Goal: Task Accomplishment & Management: Use online tool/utility

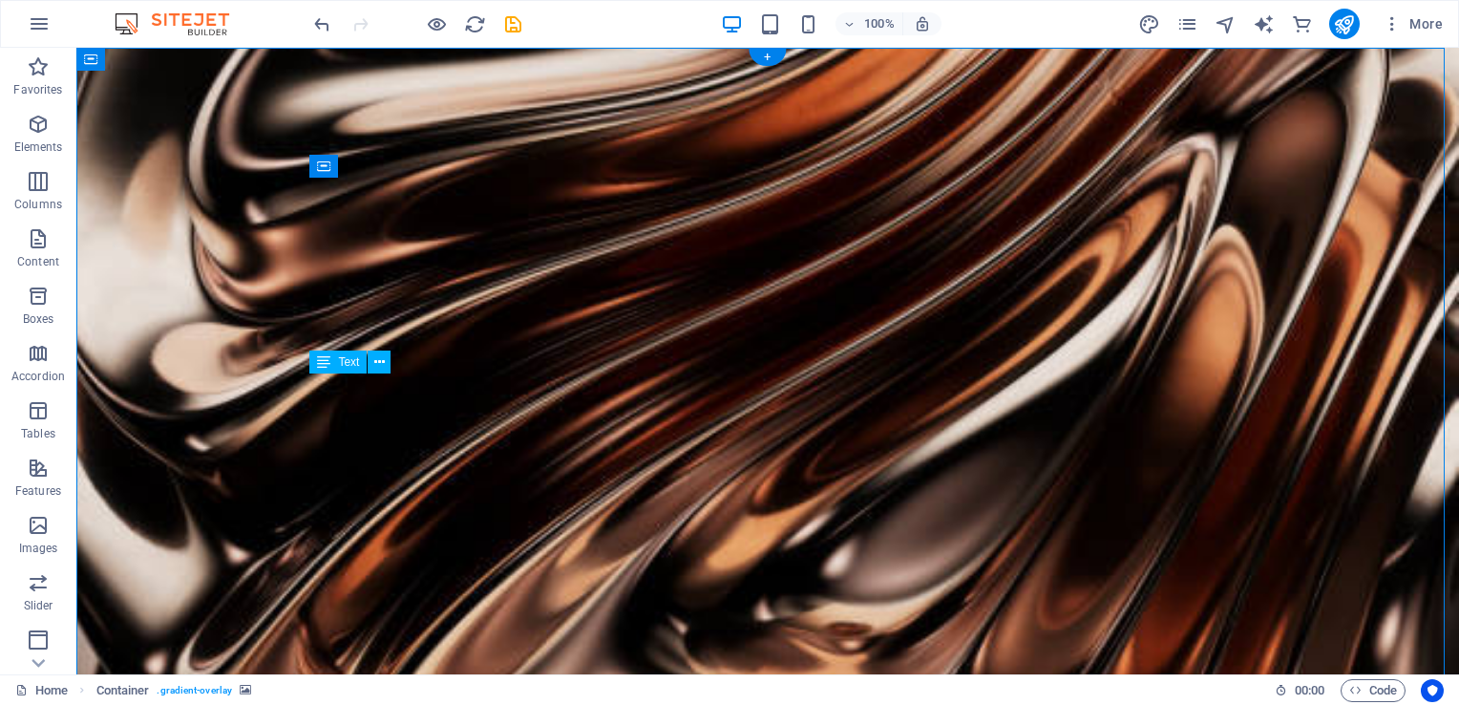
drag, startPoint x: 315, startPoint y: 384, endPoint x: 332, endPoint y: 433, distance: 52.5
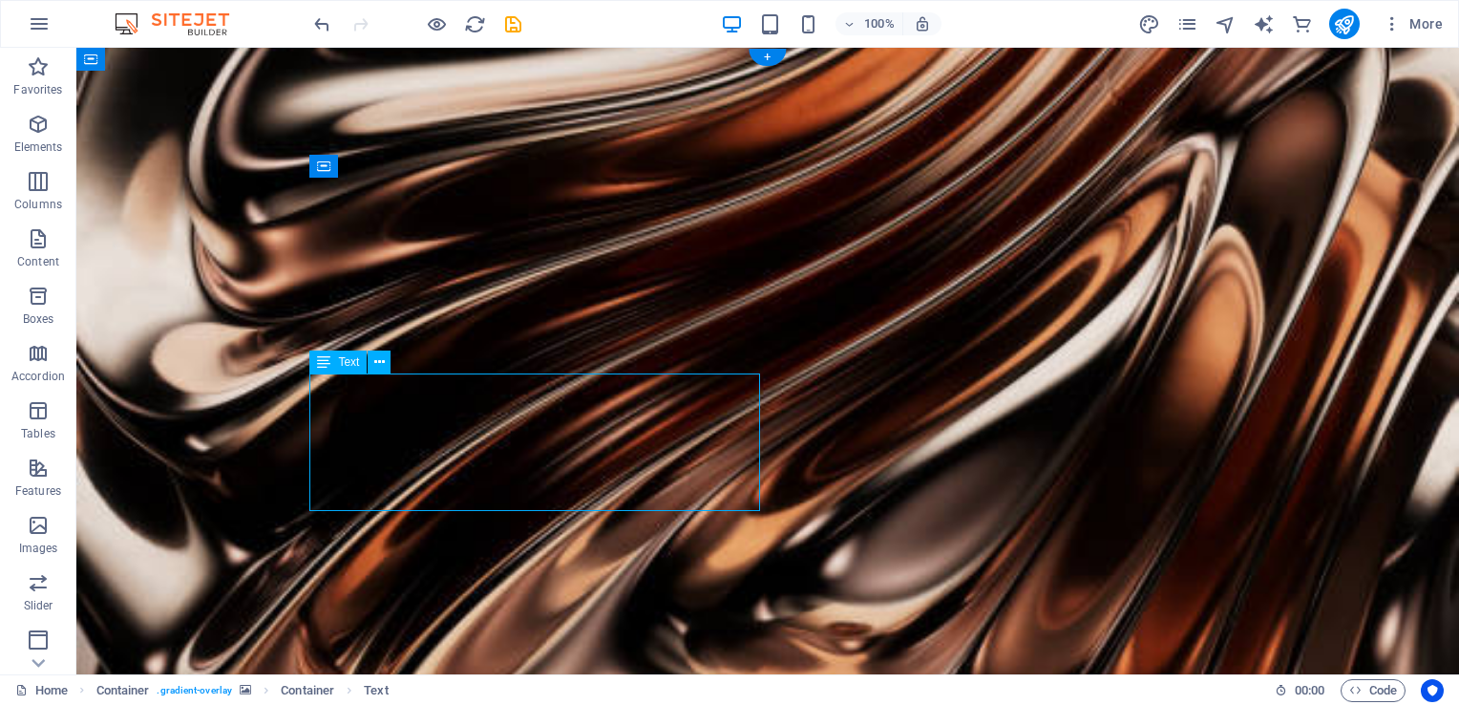
drag, startPoint x: 317, startPoint y: 384, endPoint x: 381, endPoint y: 452, distance: 93.2
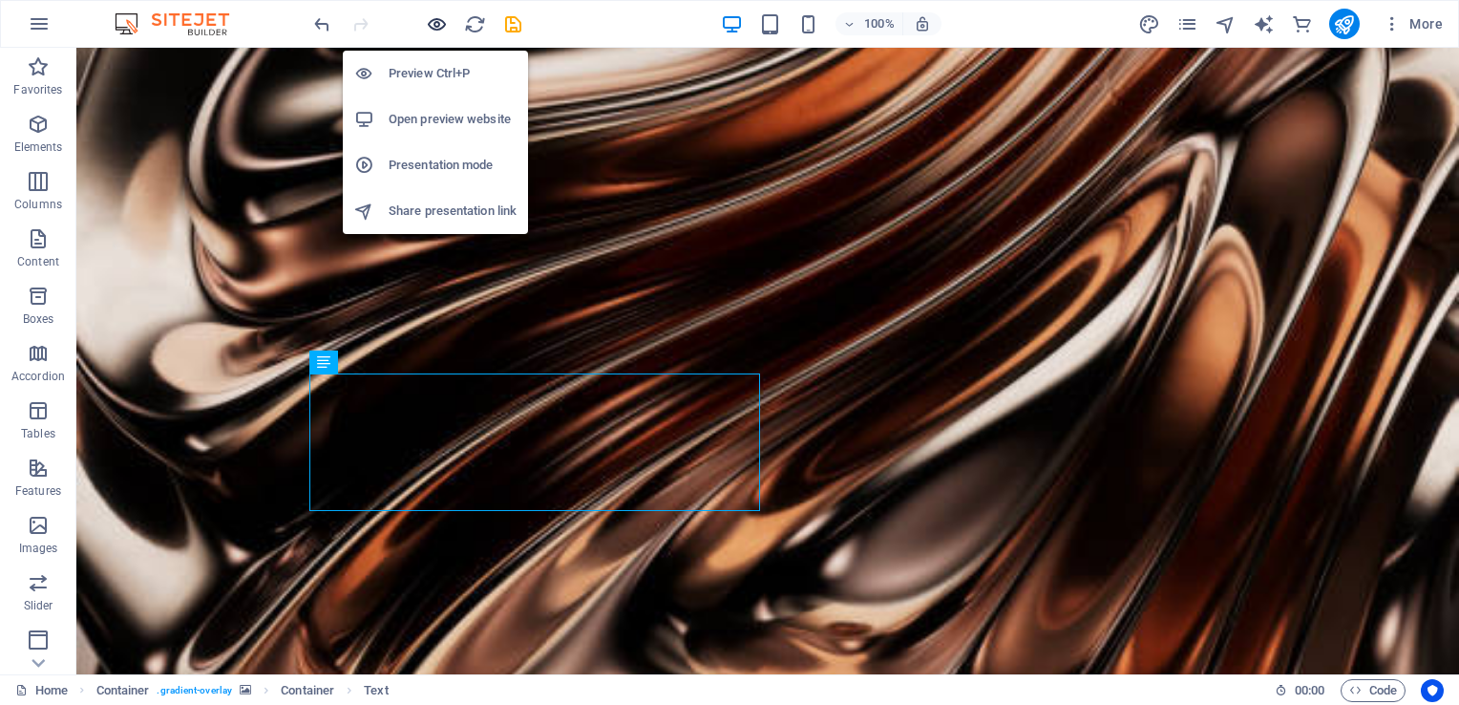
click at [434, 21] on icon "button" at bounding box center [437, 24] width 22 height 22
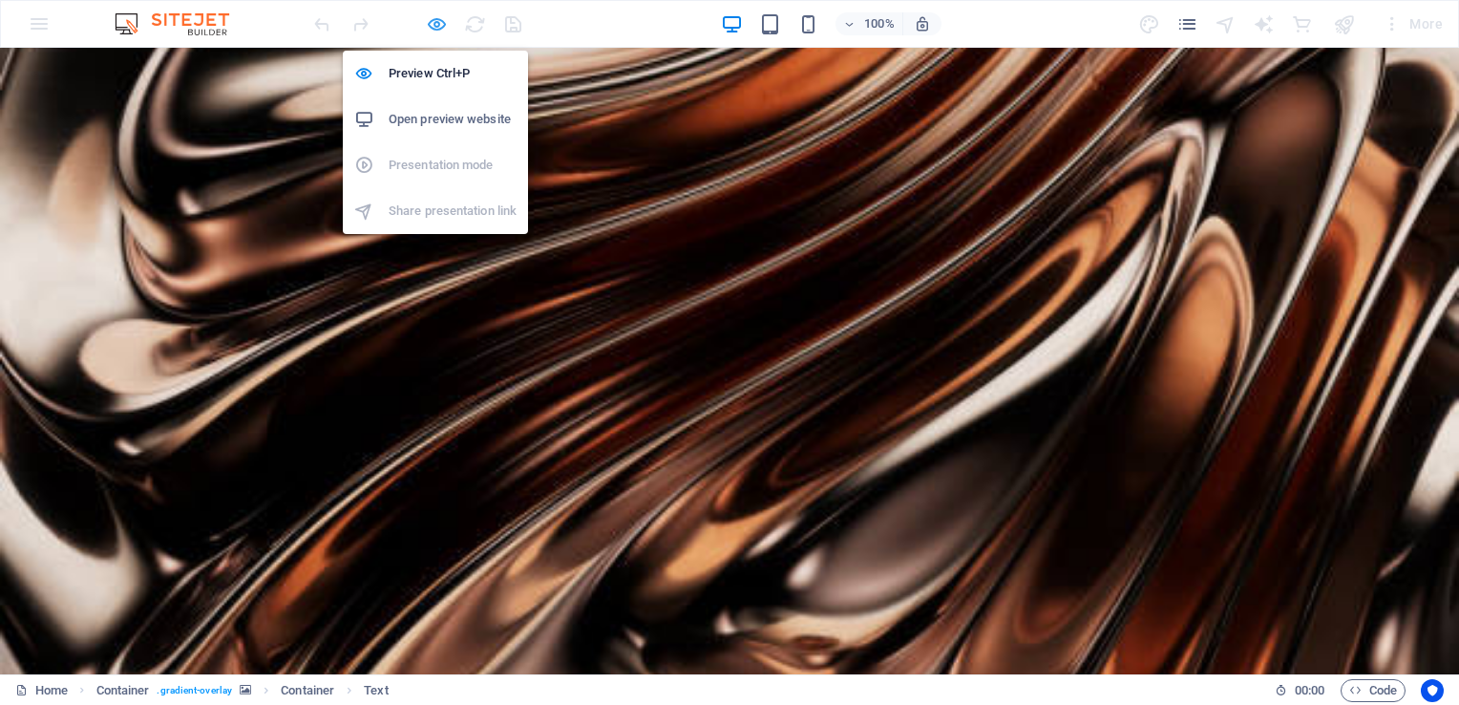
click at [434, 21] on icon "button" at bounding box center [437, 24] width 22 height 22
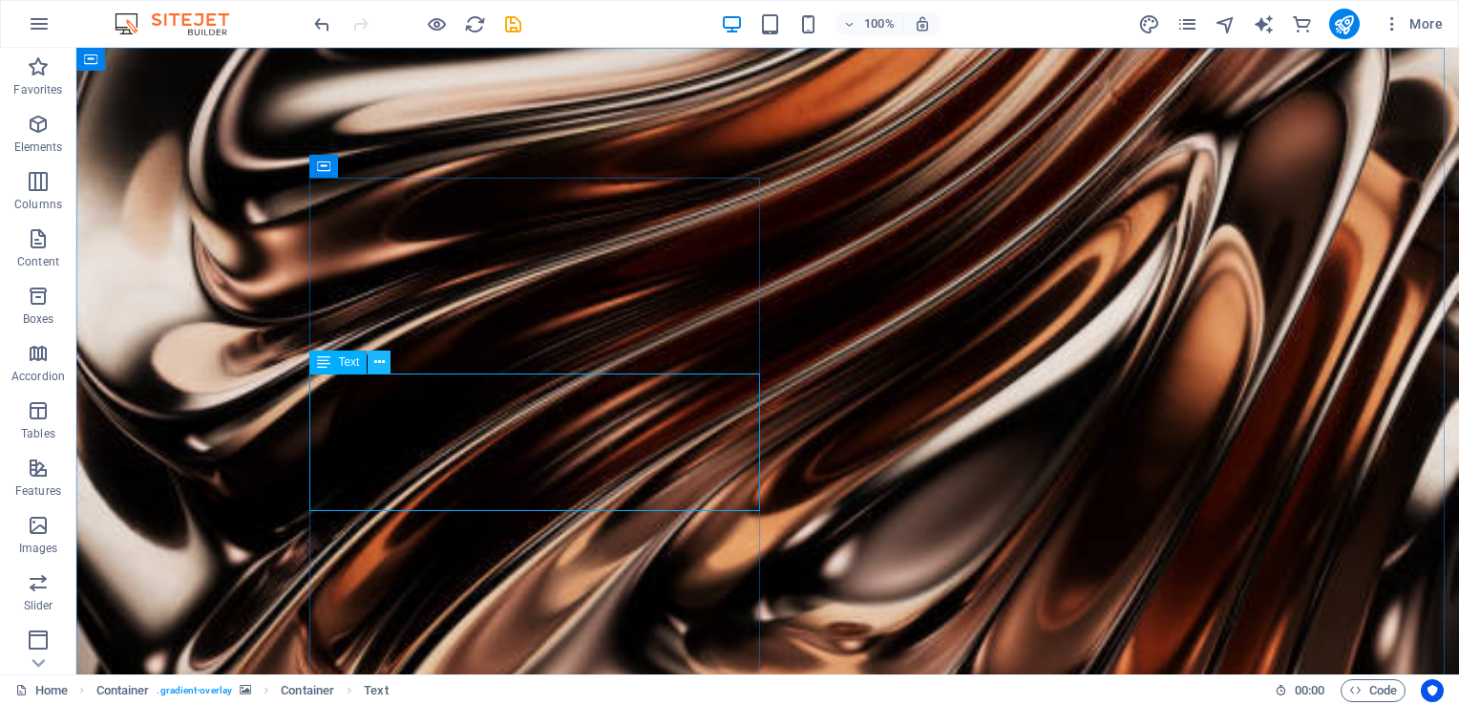
click at [378, 369] on icon at bounding box center [379, 362] width 11 height 20
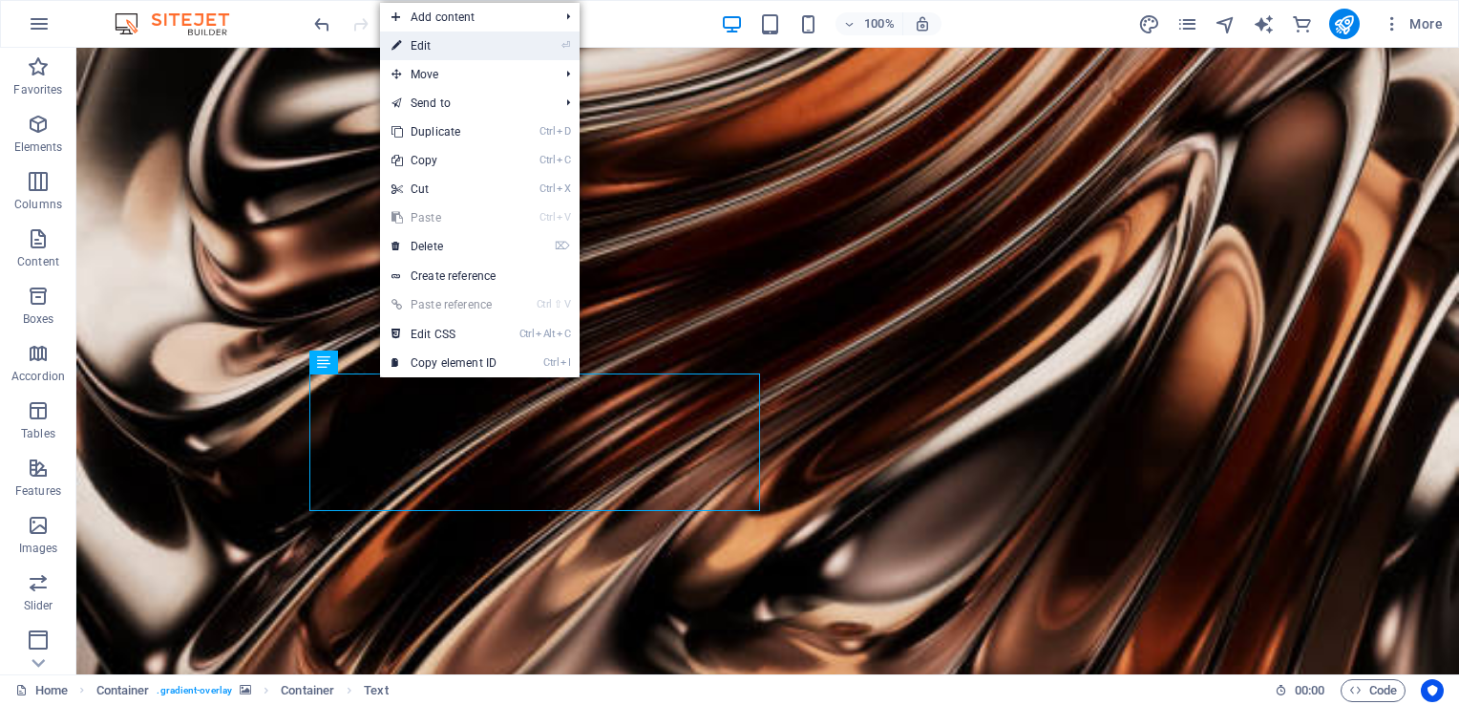
click at [458, 52] on link "⏎ Edit" at bounding box center [444, 46] width 128 height 29
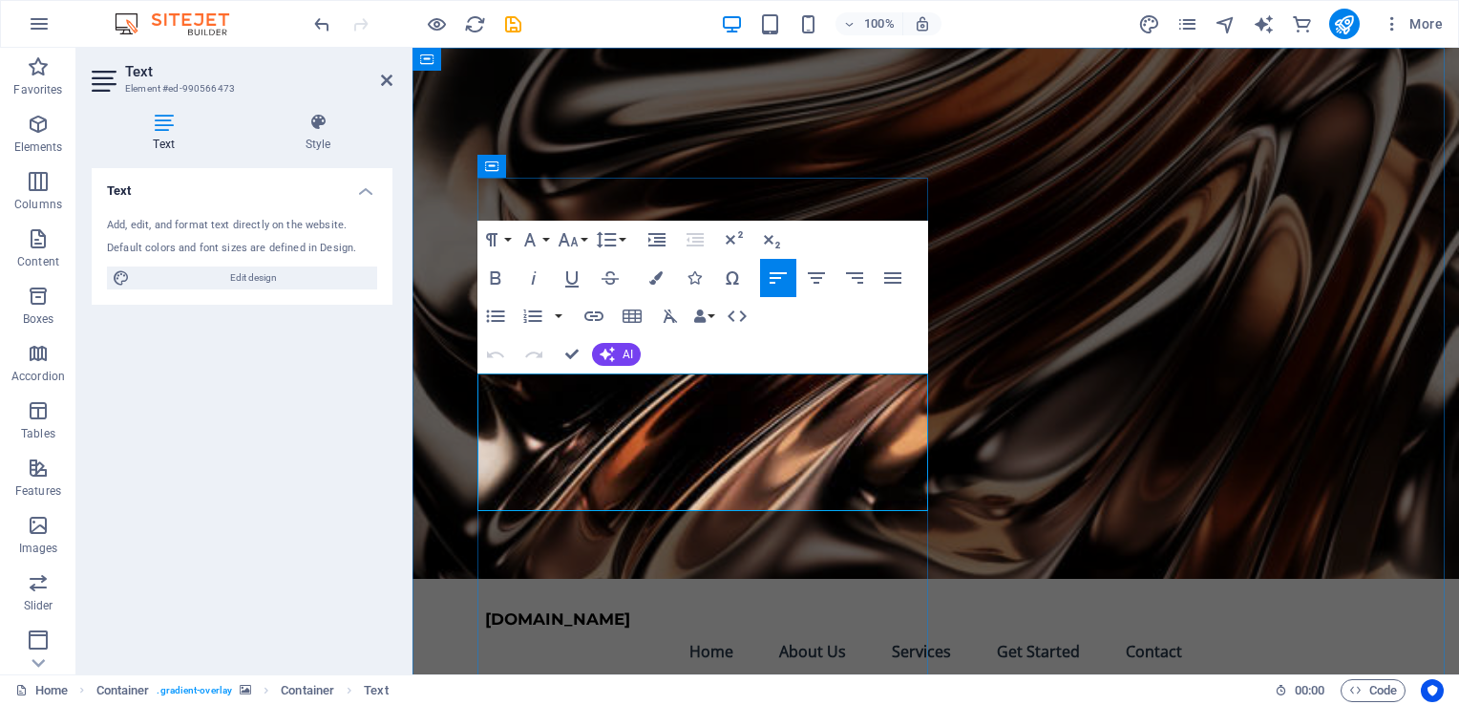
drag, startPoint x: 601, startPoint y: 496, endPoint x: 477, endPoint y: 386, distance: 165.6
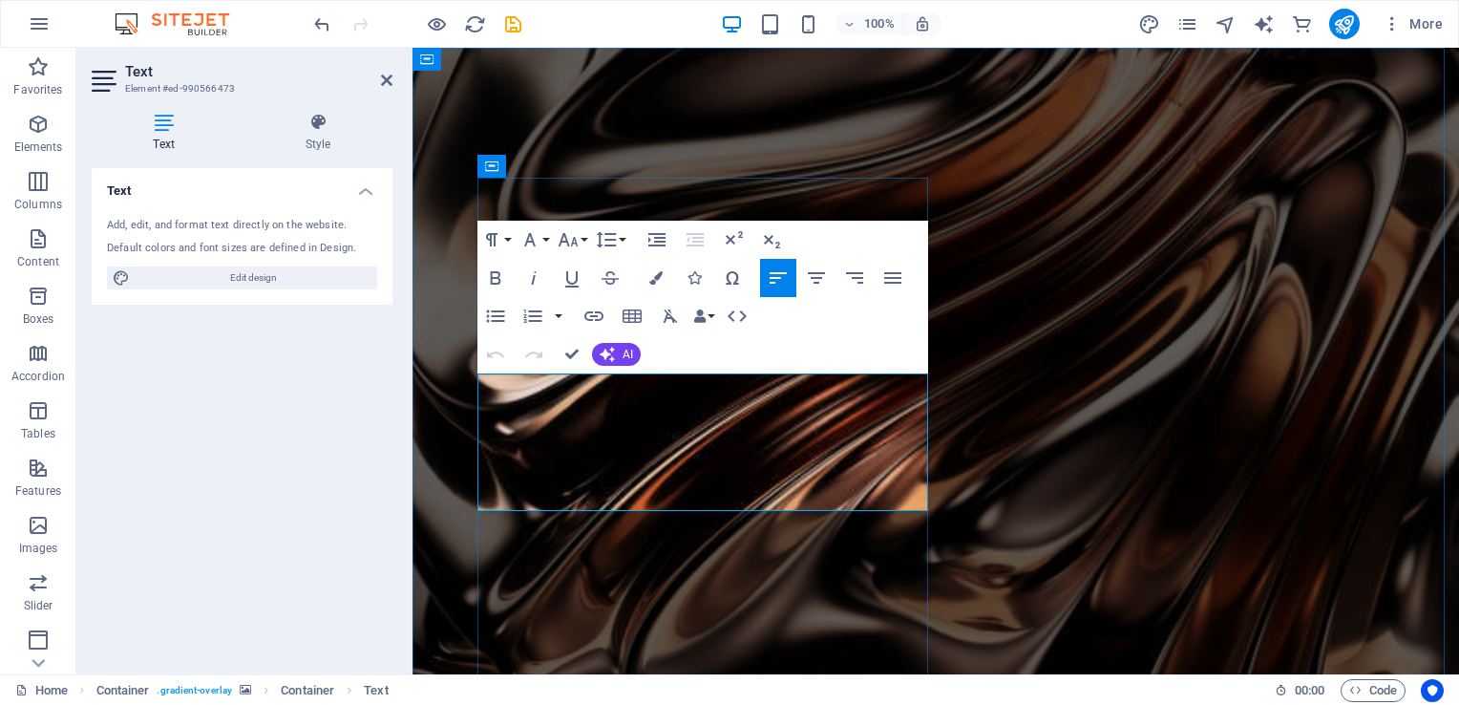
copy p "At Chrome It All East Rand. We use Advanced chrome techniques designed not only…"
click at [1183, 403] on figure at bounding box center [935, 382] width 1046 height 668
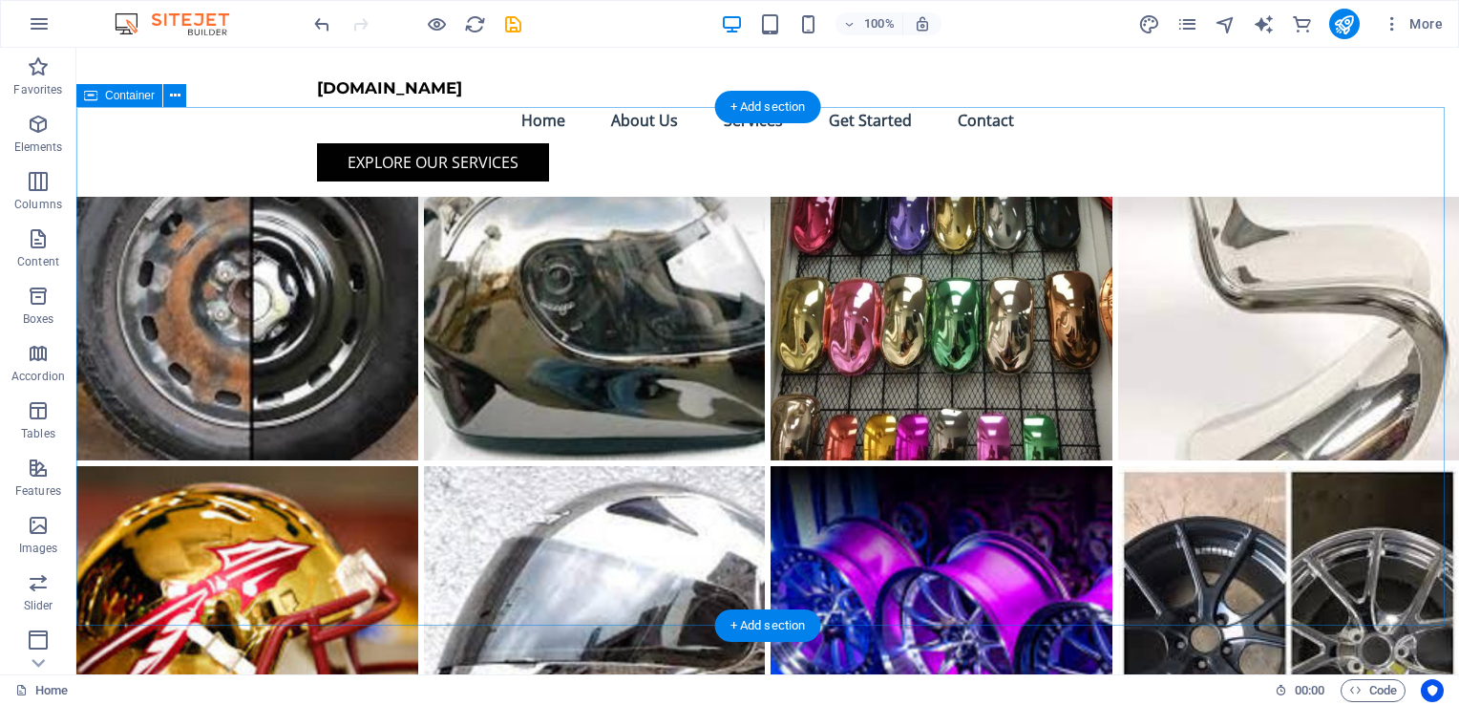
scroll to position [7679, 0]
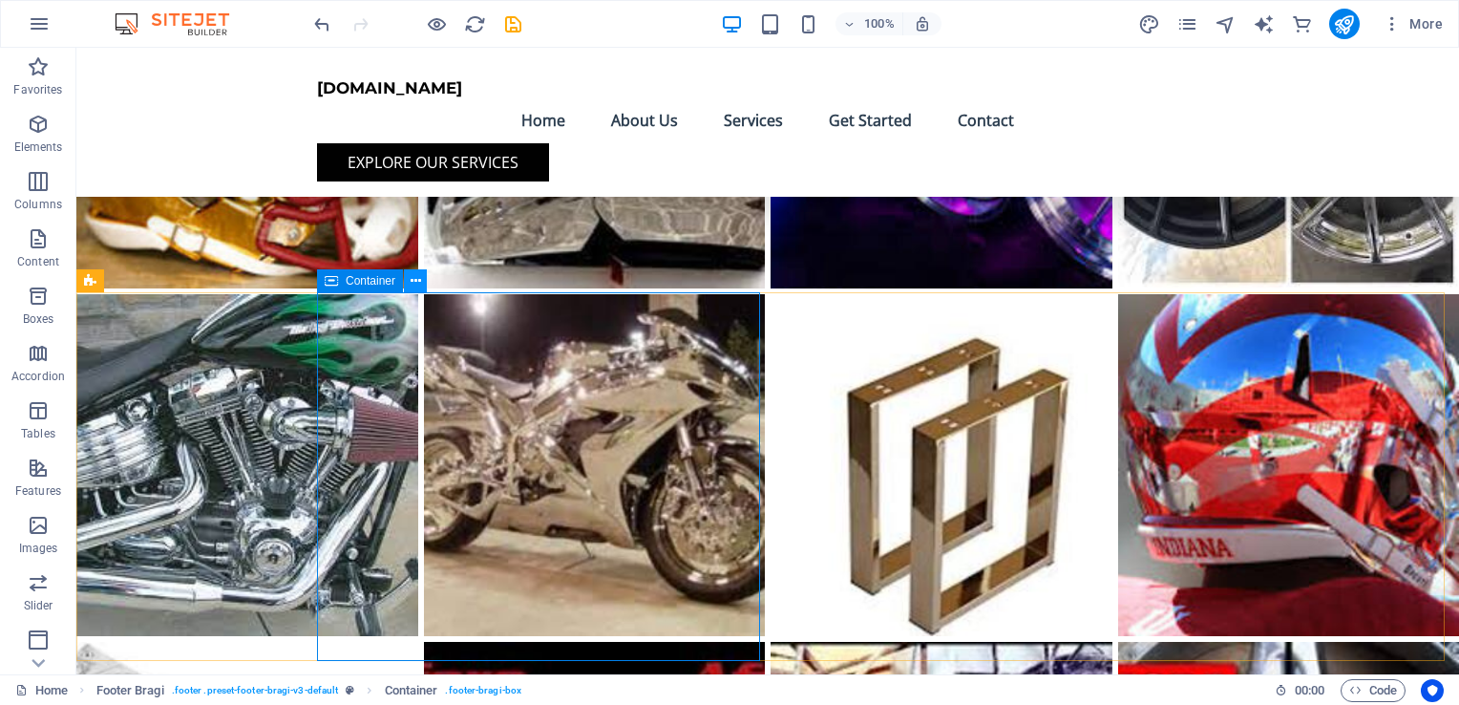
click at [421, 278] on button at bounding box center [415, 280] width 23 height 23
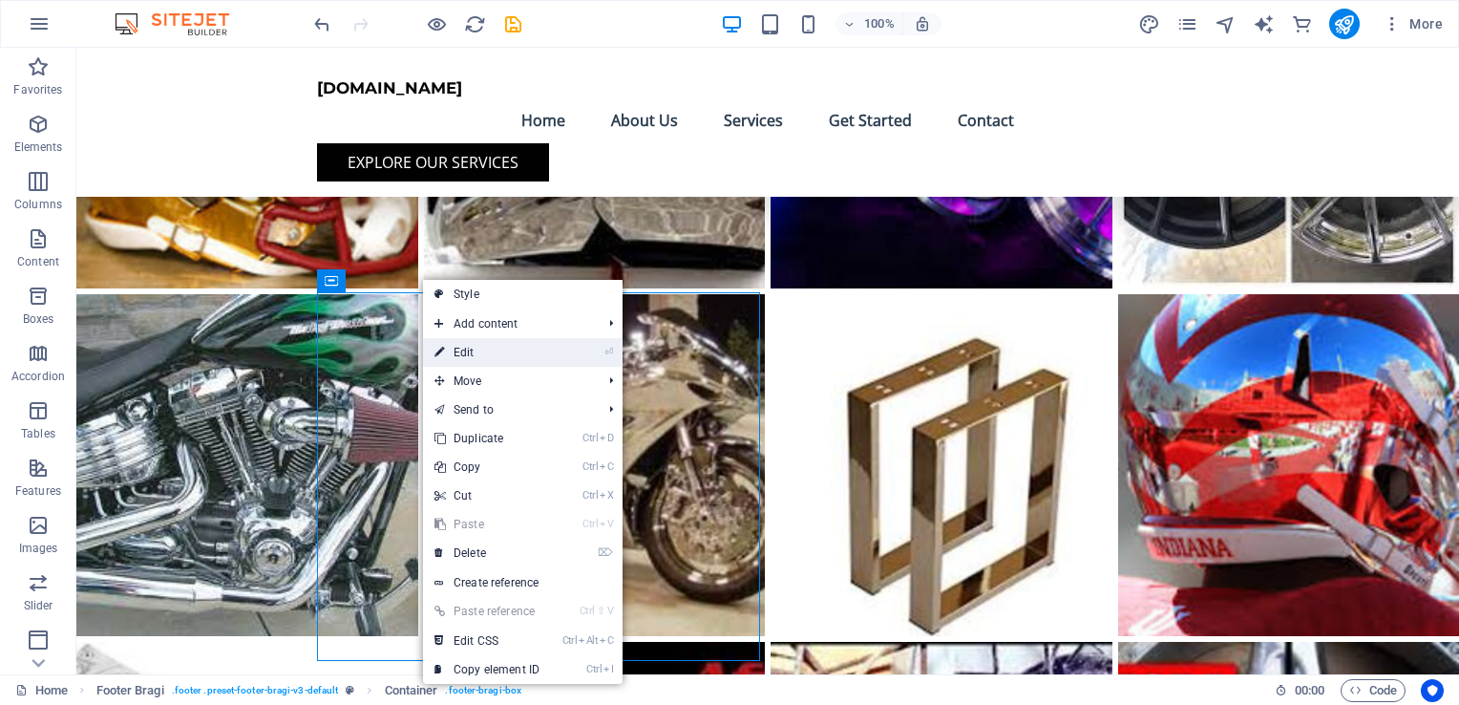
click at [474, 350] on link "⏎ Edit" at bounding box center [487, 352] width 128 height 29
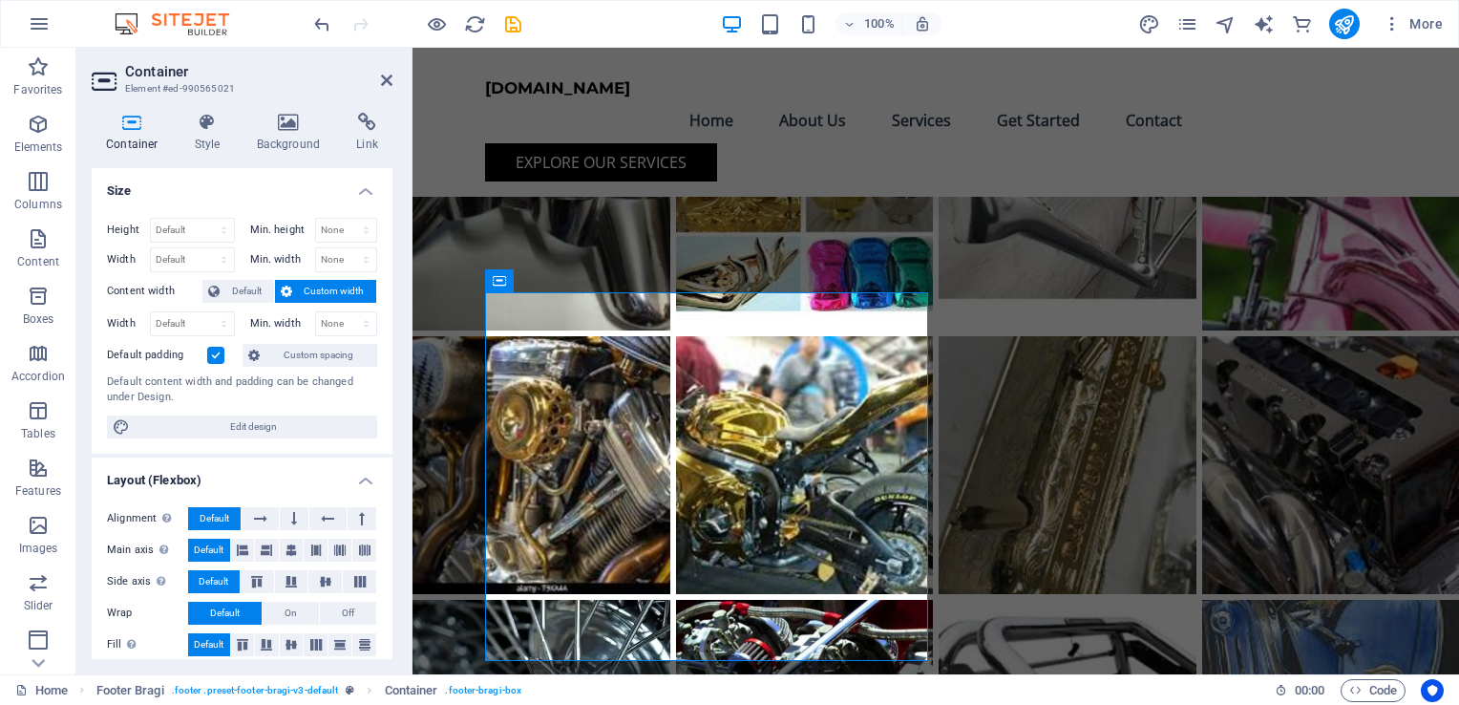
scroll to position [6587, 0]
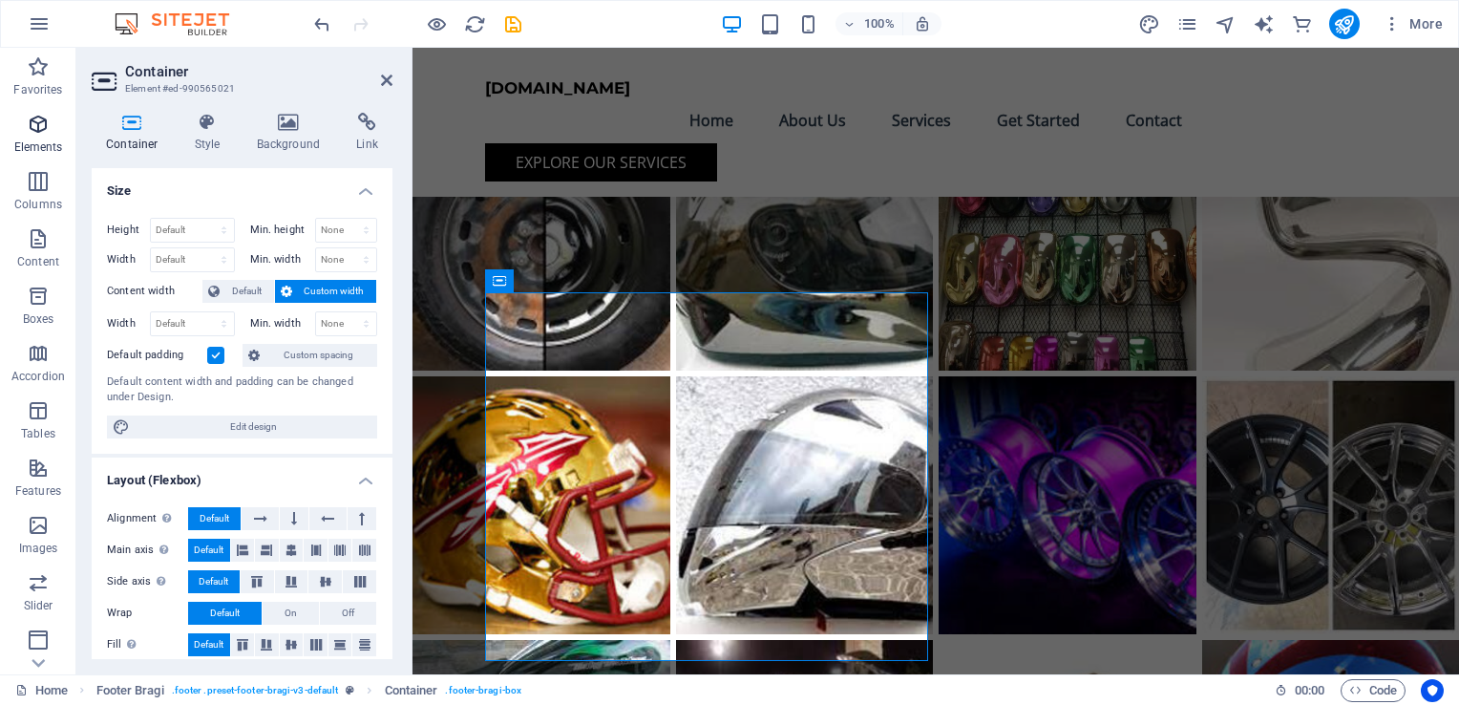
click at [39, 132] on icon "button" at bounding box center [38, 124] width 23 height 23
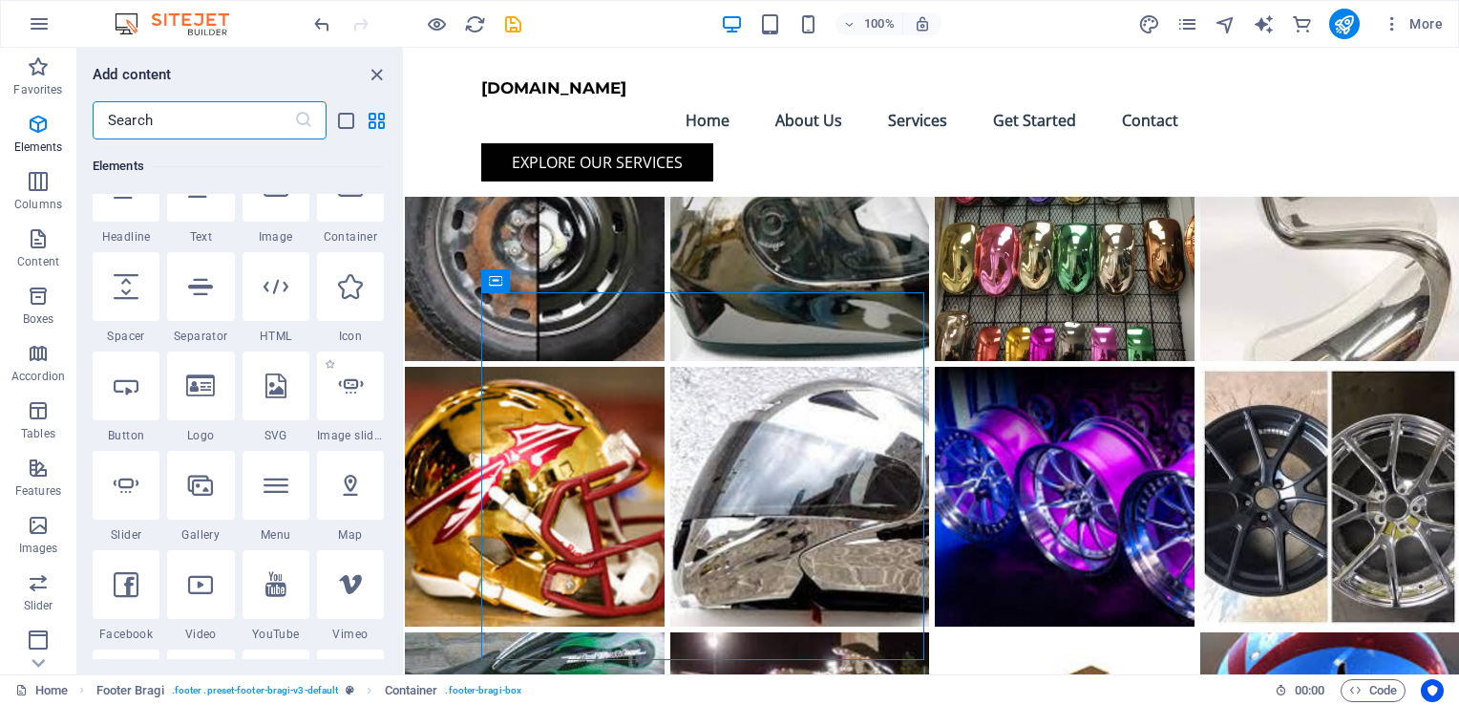
scroll to position [202, 0]
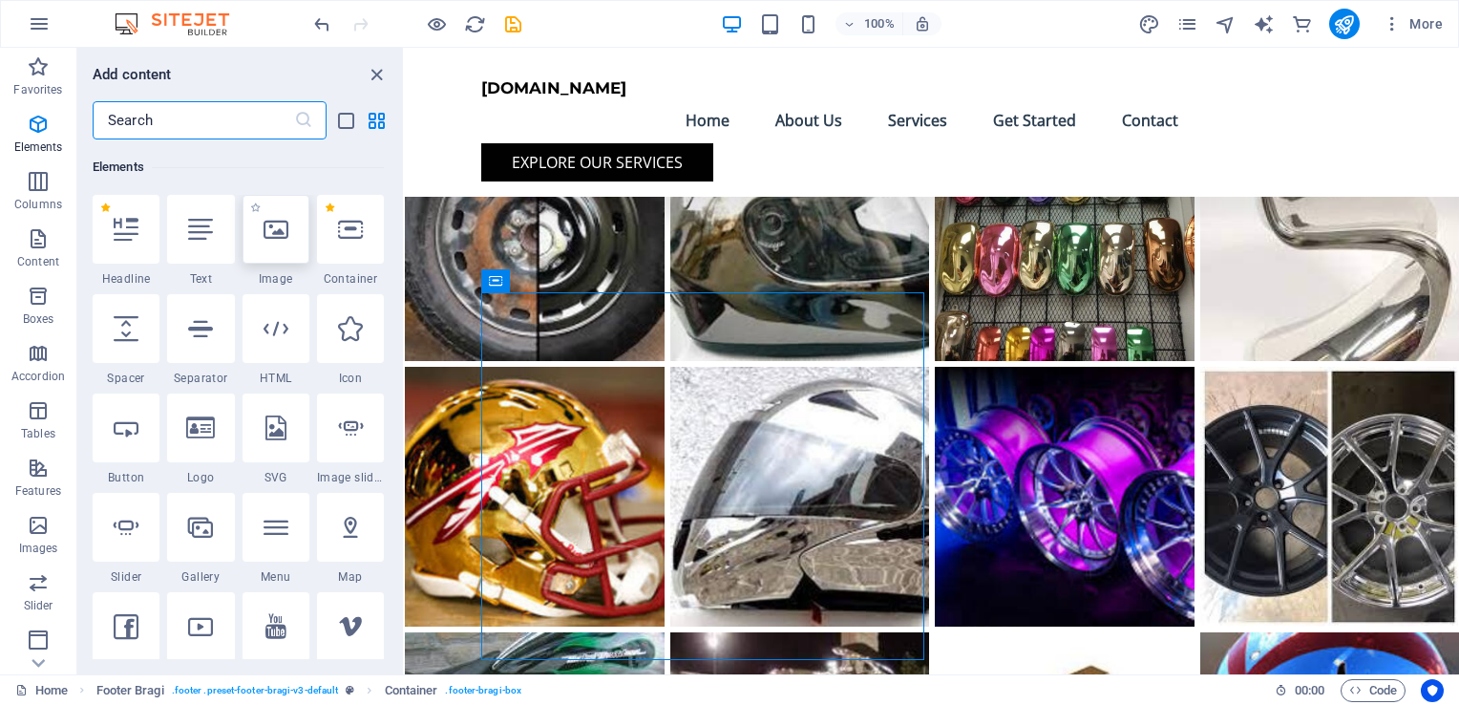
click at [277, 235] on icon at bounding box center [276, 229] width 25 height 25
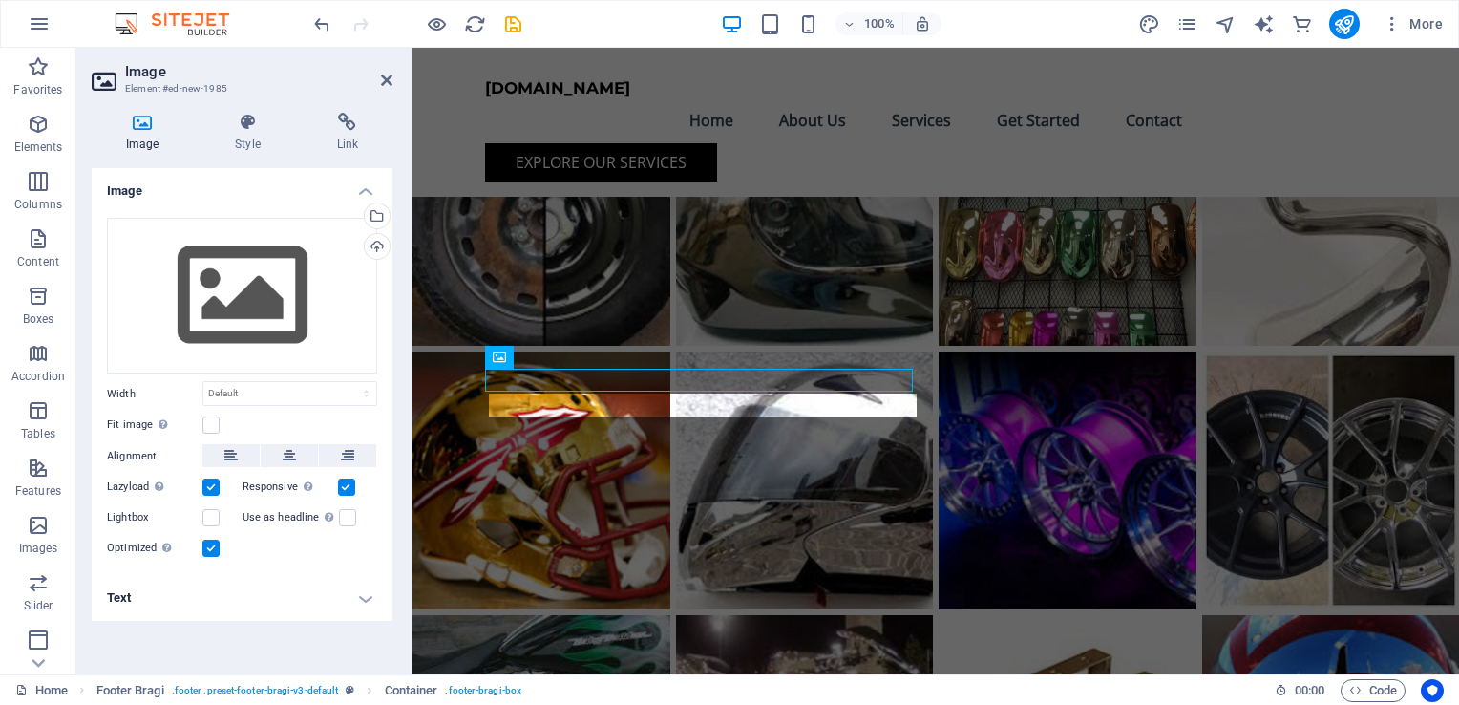
scroll to position [6587, 0]
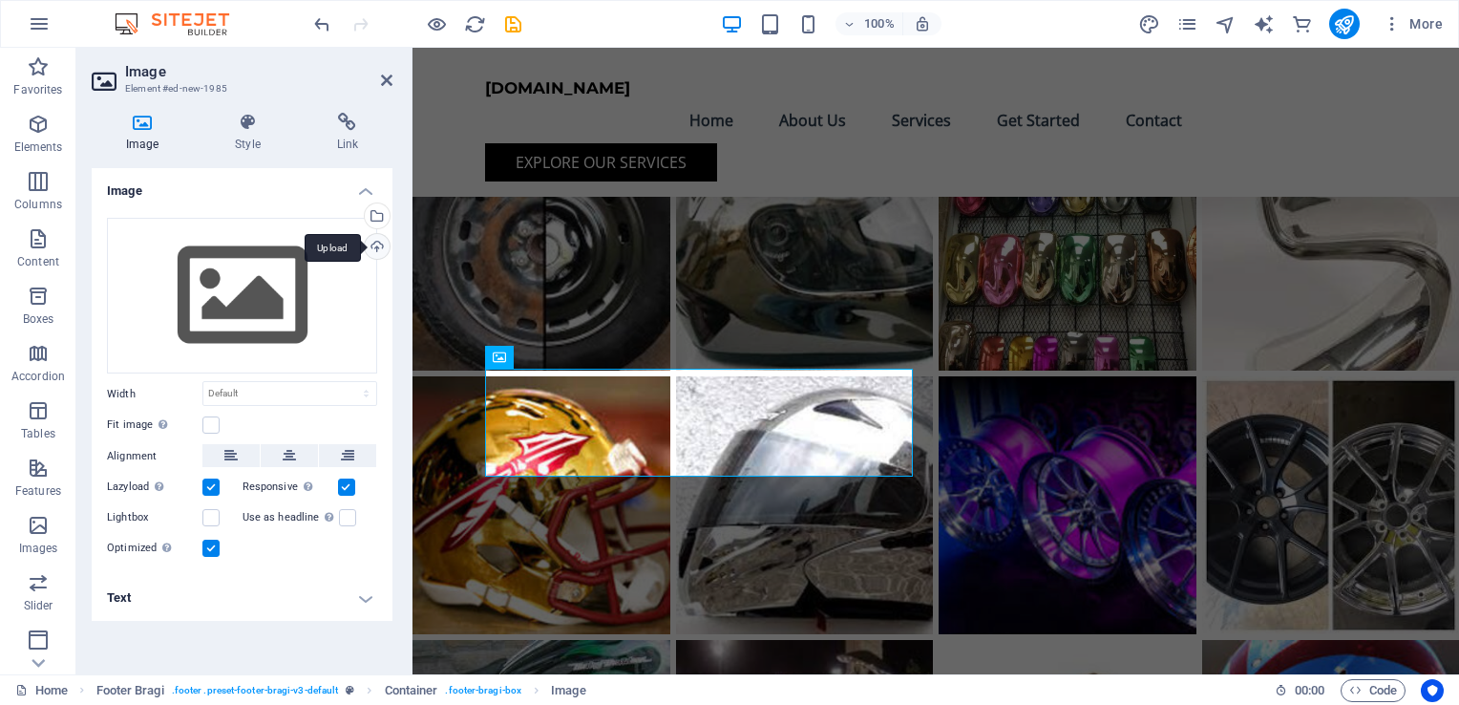
click at [378, 250] on div "Upload" at bounding box center [375, 248] width 29 height 29
click at [381, 213] on div "Select files from the file manager, stock photos, or upload file(s)" at bounding box center [375, 217] width 29 height 29
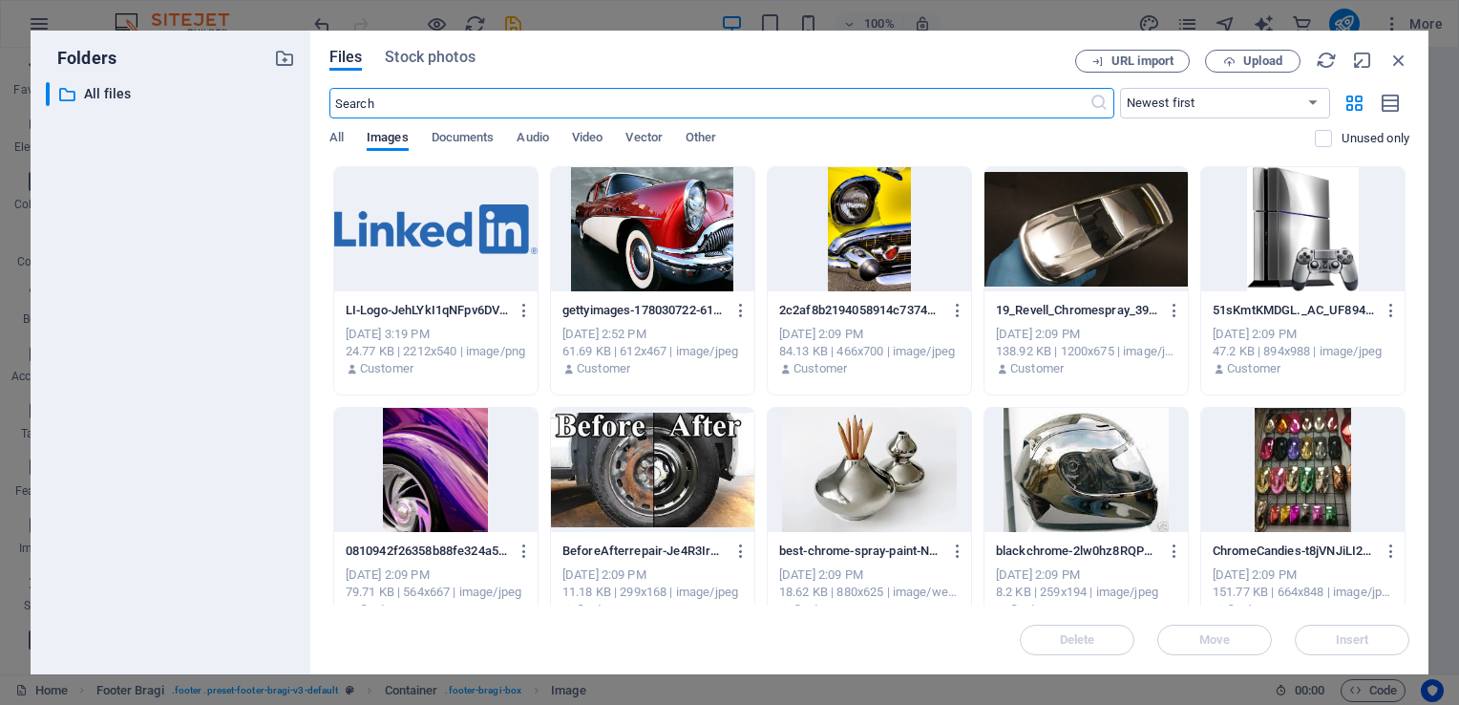
scroll to position [6011, 0]
click at [1399, 57] on icon "button" at bounding box center [1398, 60] width 21 height 21
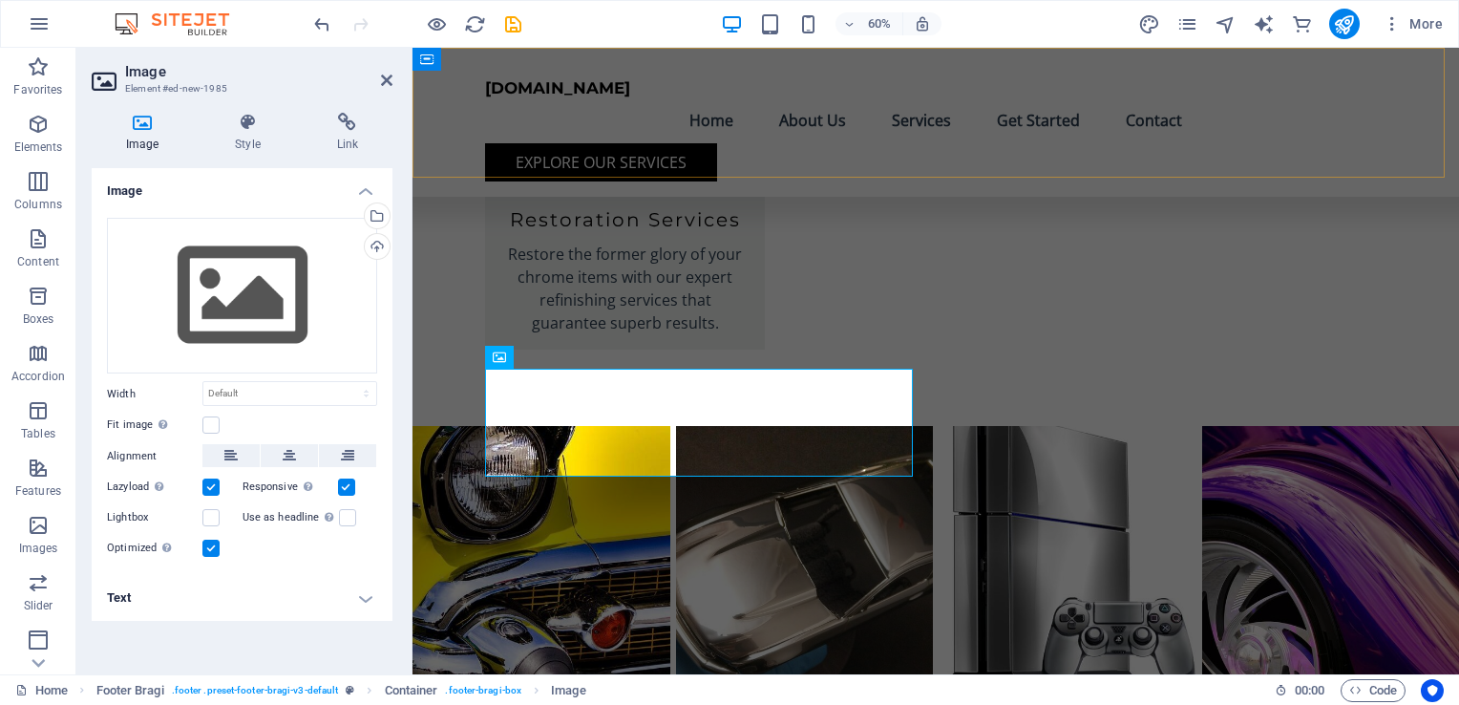
scroll to position [6587, 0]
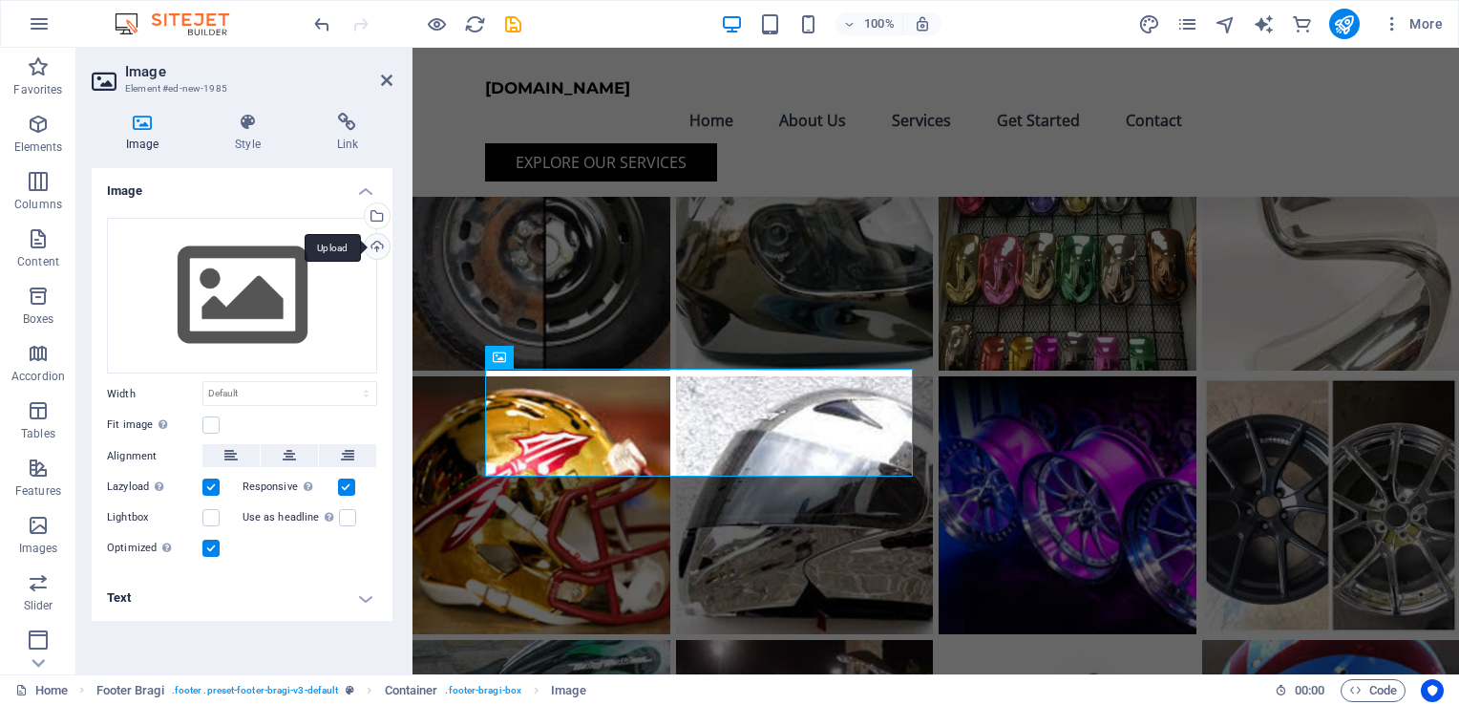
click at [377, 249] on div "Upload" at bounding box center [375, 248] width 29 height 29
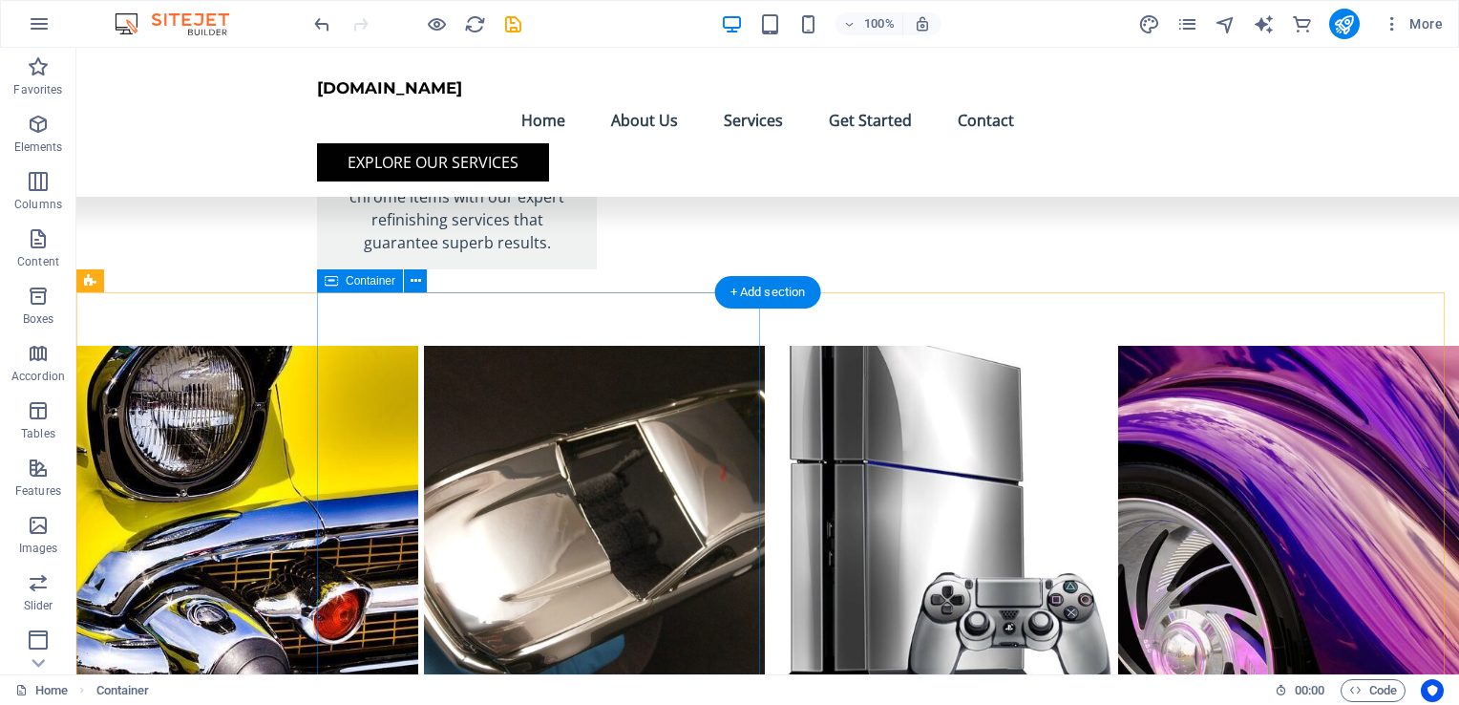
scroll to position [7679, 0]
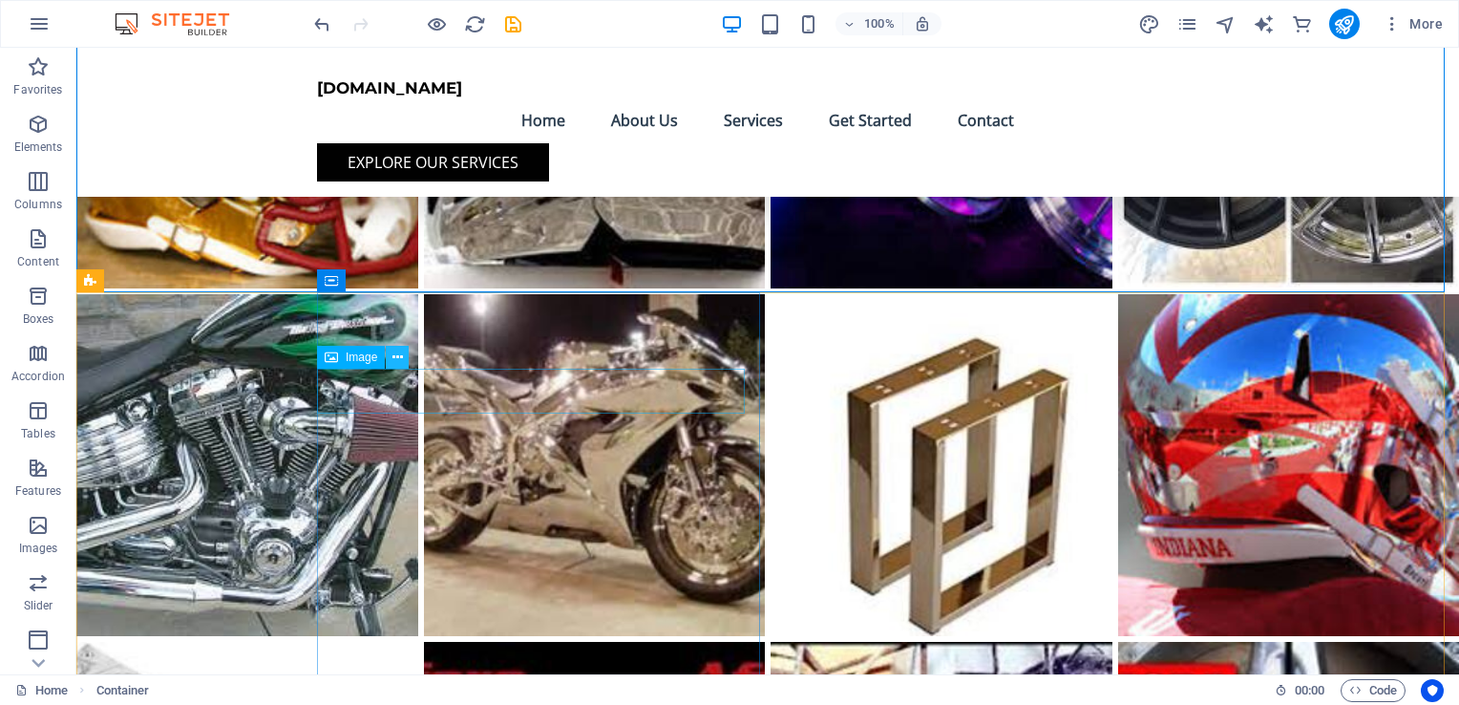
click at [397, 359] on icon at bounding box center [397, 358] width 11 height 20
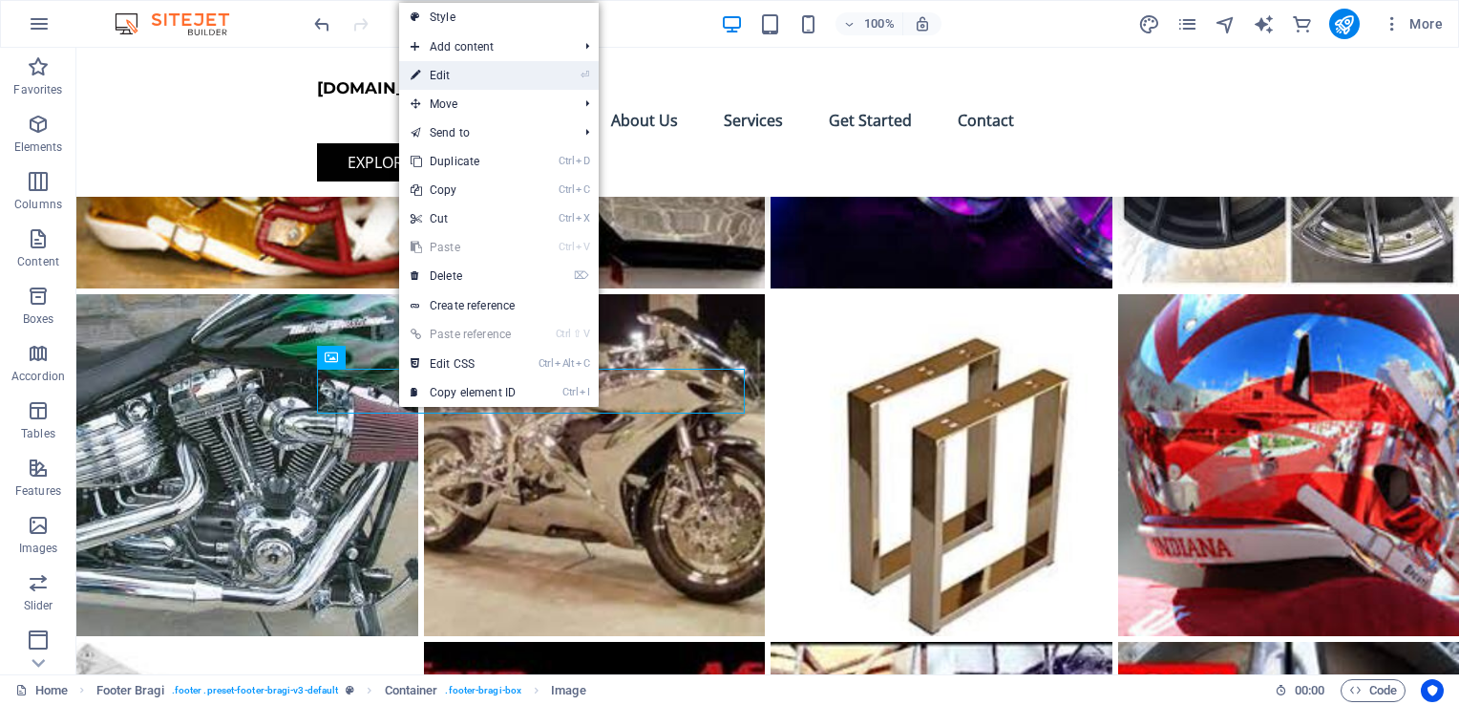
click at [454, 78] on link "⏎ Edit" at bounding box center [463, 75] width 128 height 29
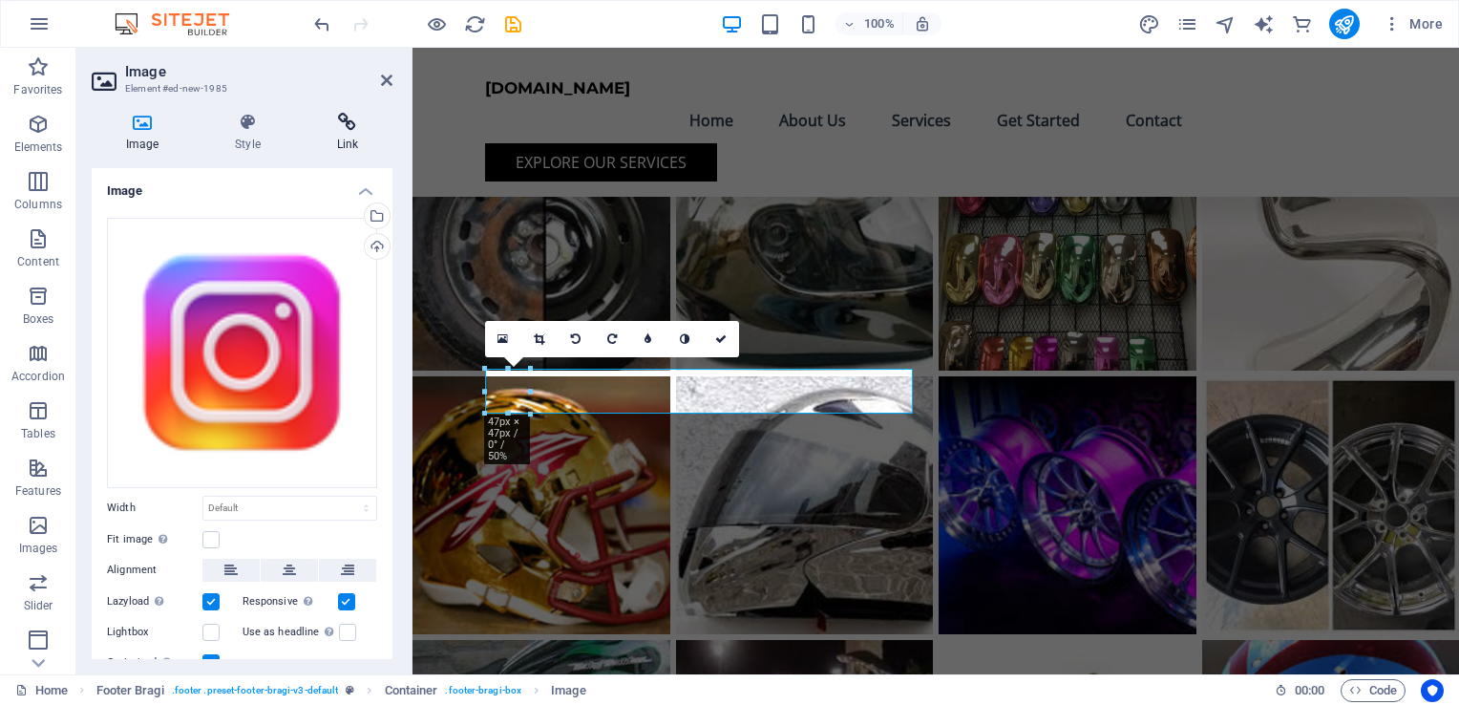
click at [350, 136] on h4 "Link" at bounding box center [348, 133] width 90 height 40
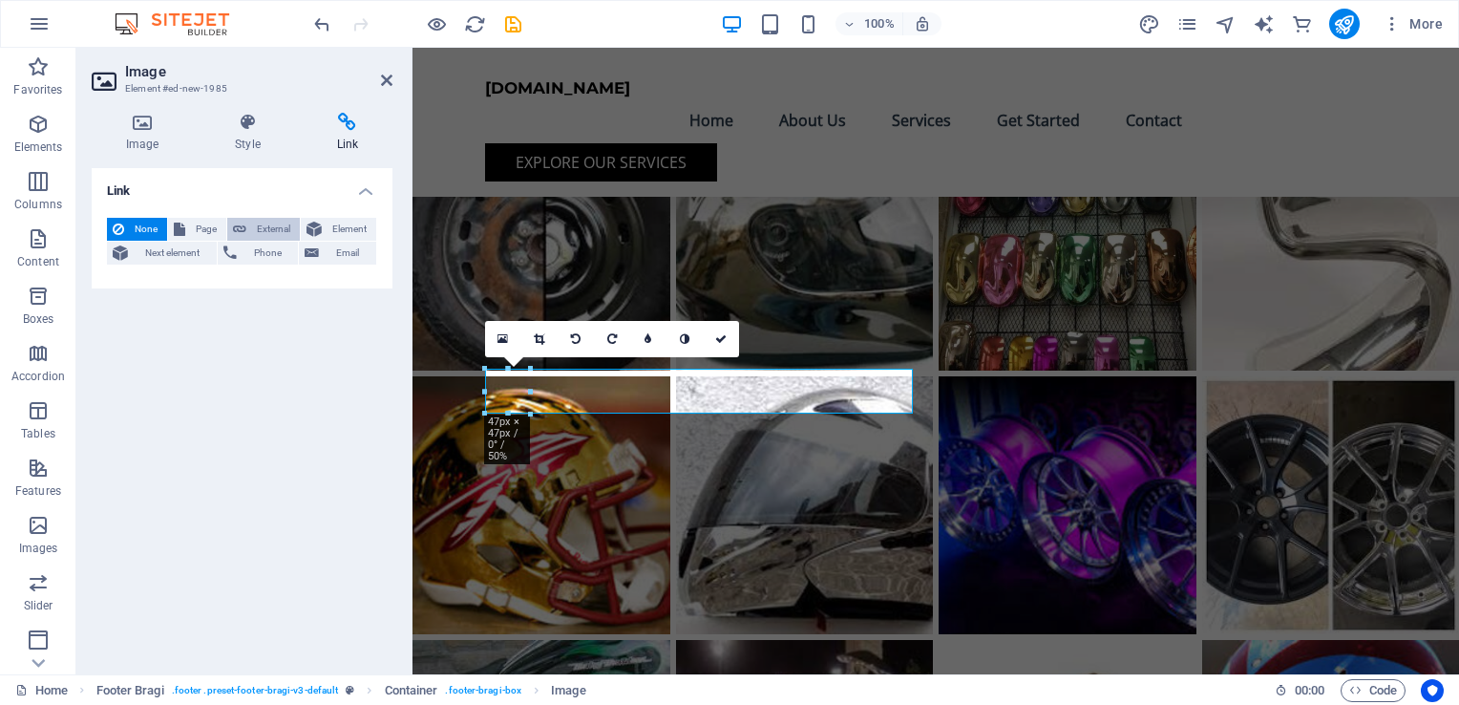
click at [273, 227] on span "External" at bounding box center [273, 229] width 42 height 23
select select "blank"
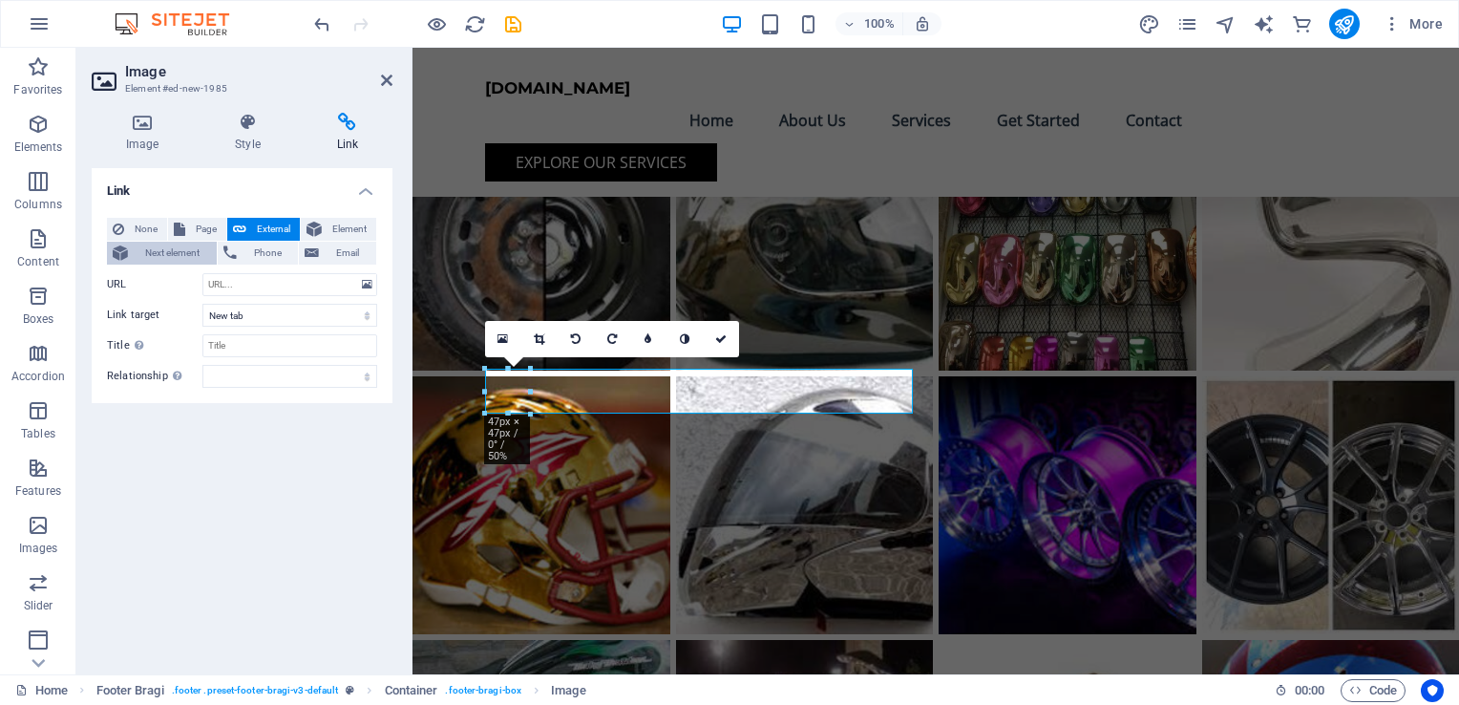
click at [161, 249] on span "Next element" at bounding box center [172, 253] width 77 height 23
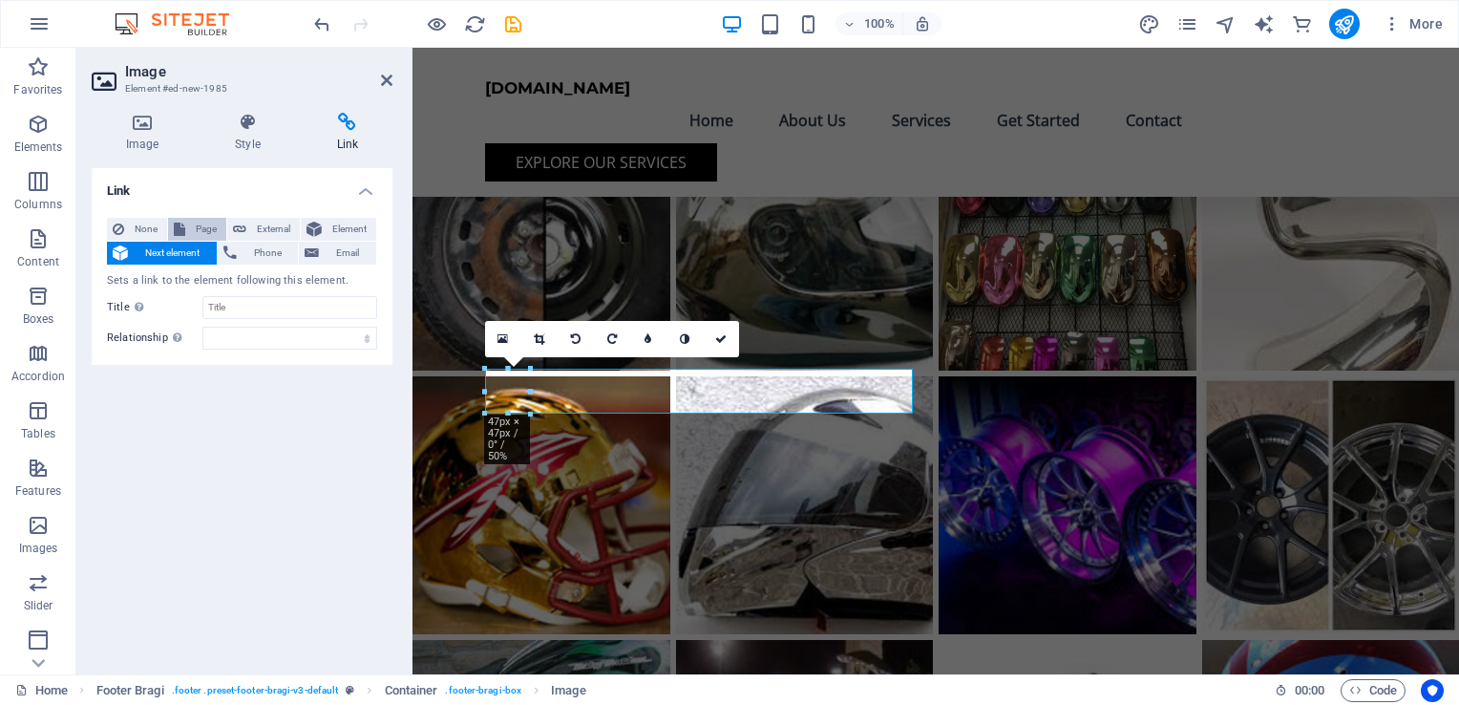
click at [191, 231] on span "Page" at bounding box center [206, 229] width 30 height 23
select select
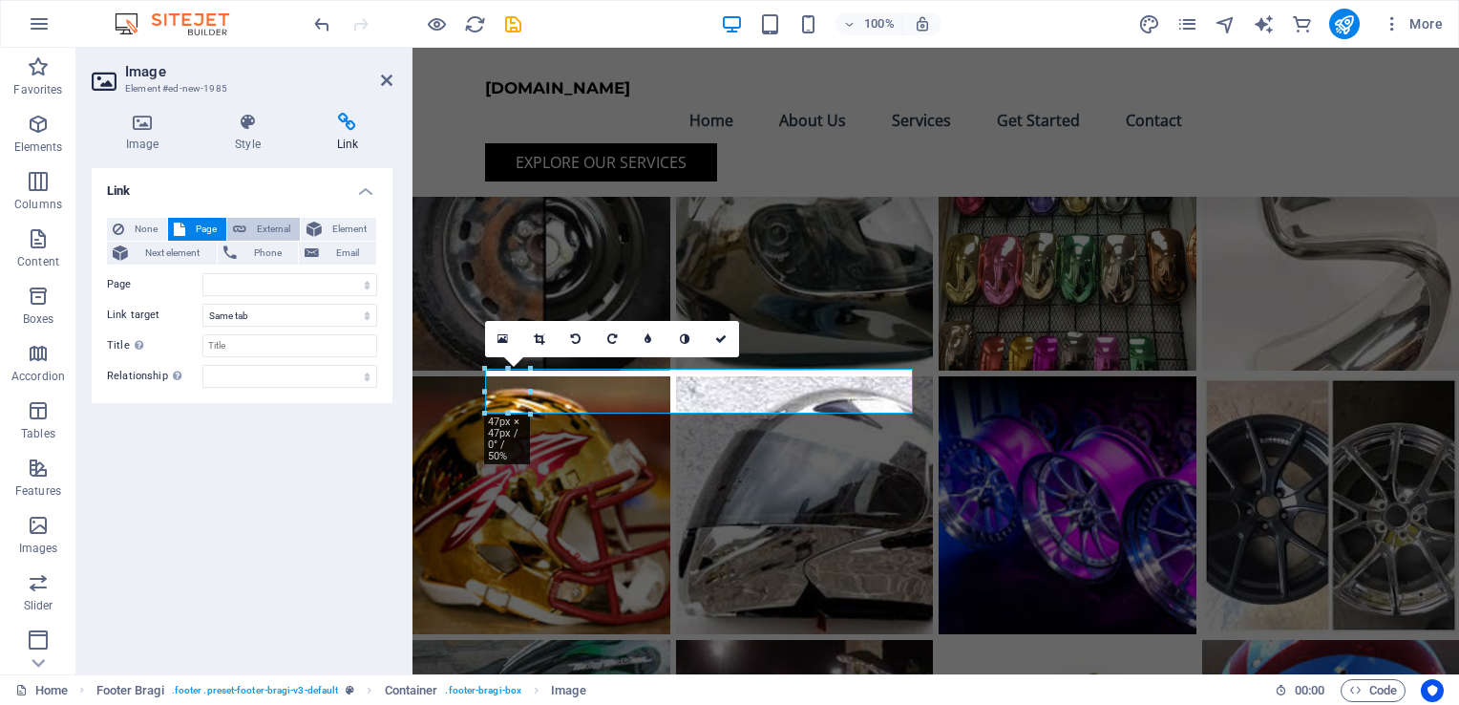
click at [260, 228] on span "External" at bounding box center [273, 229] width 42 height 23
select select "blank"
click at [262, 291] on input "URL" at bounding box center [289, 284] width 175 height 23
paste input "[URL][DOMAIN_NAME]"
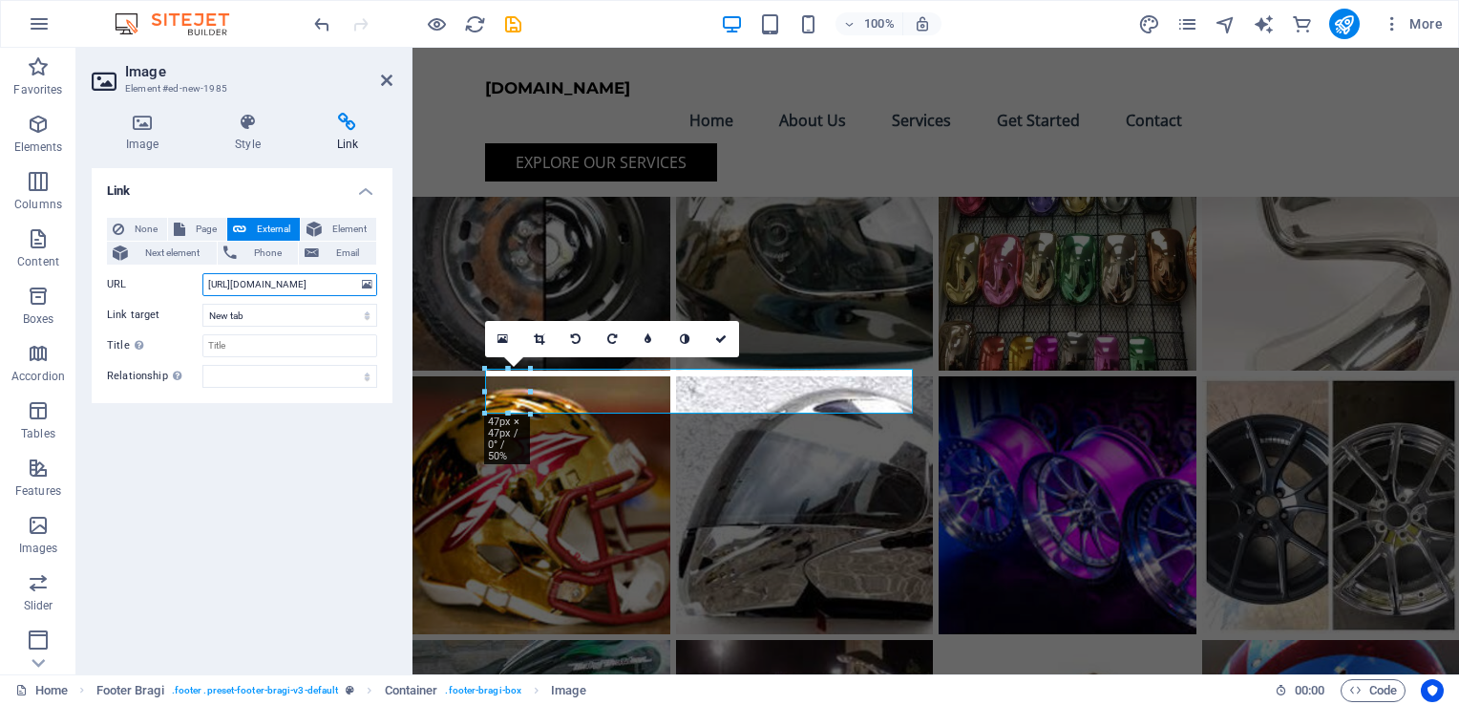
scroll to position [0, 37]
type input "[URL][DOMAIN_NAME]"
click at [261, 457] on div "Link None Page External Element Next element Phone Email Page Home Subpage Lega…" at bounding box center [242, 413] width 301 height 491
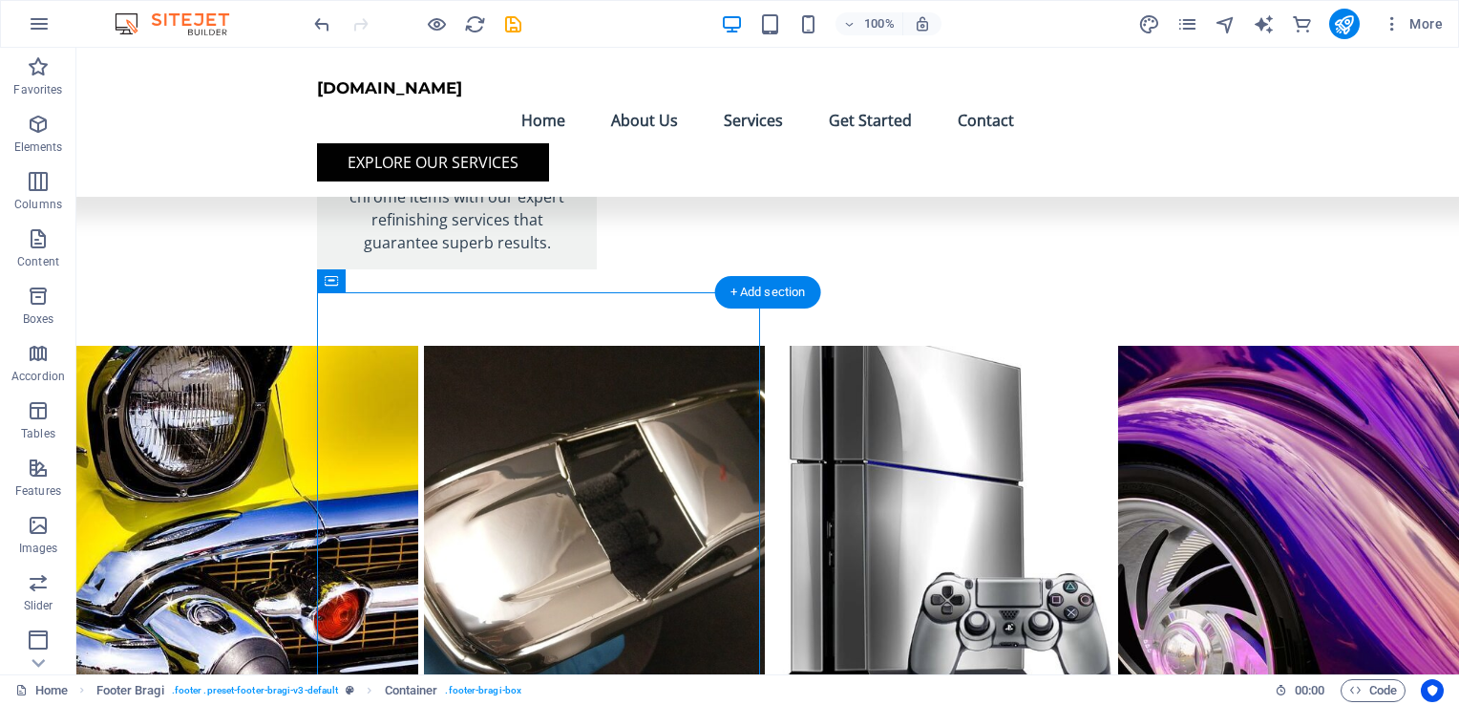
scroll to position [7679, 0]
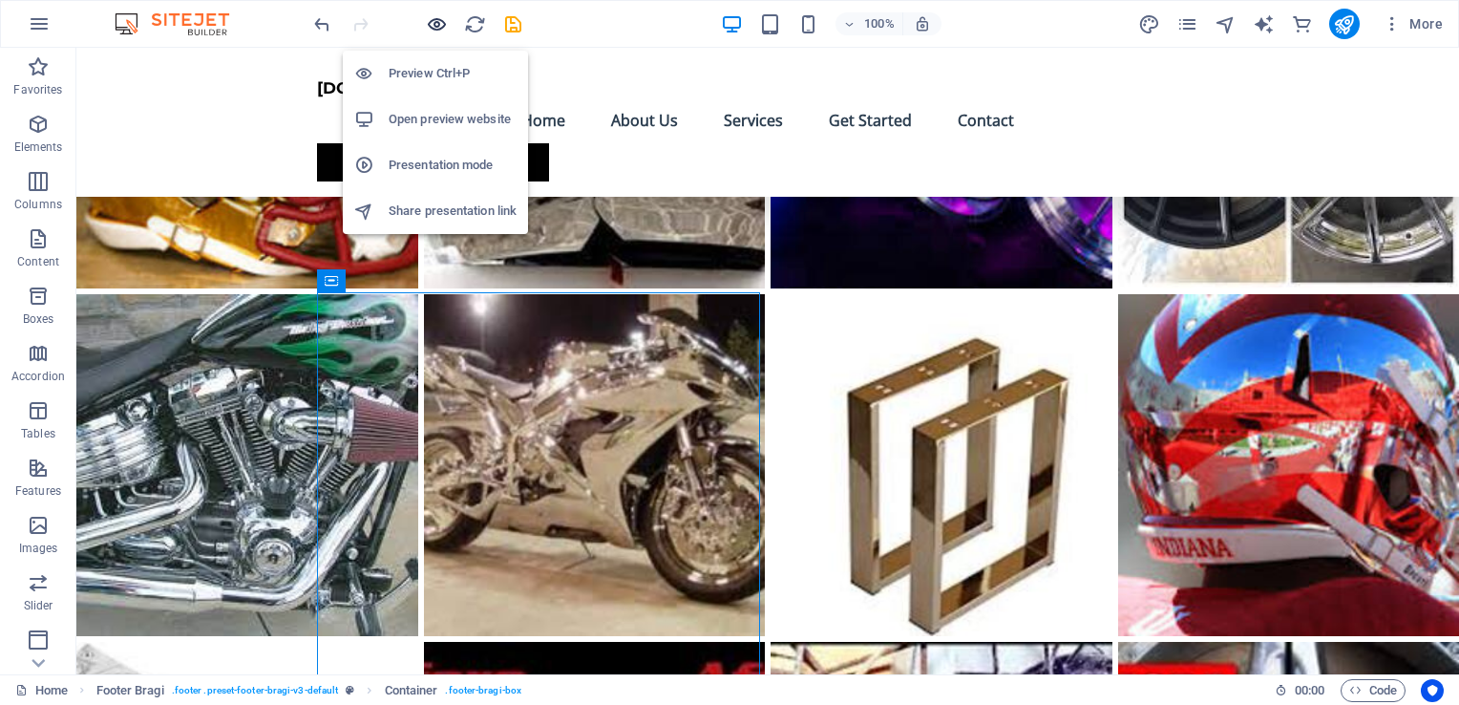
click at [435, 25] on icon "button" at bounding box center [437, 24] width 22 height 22
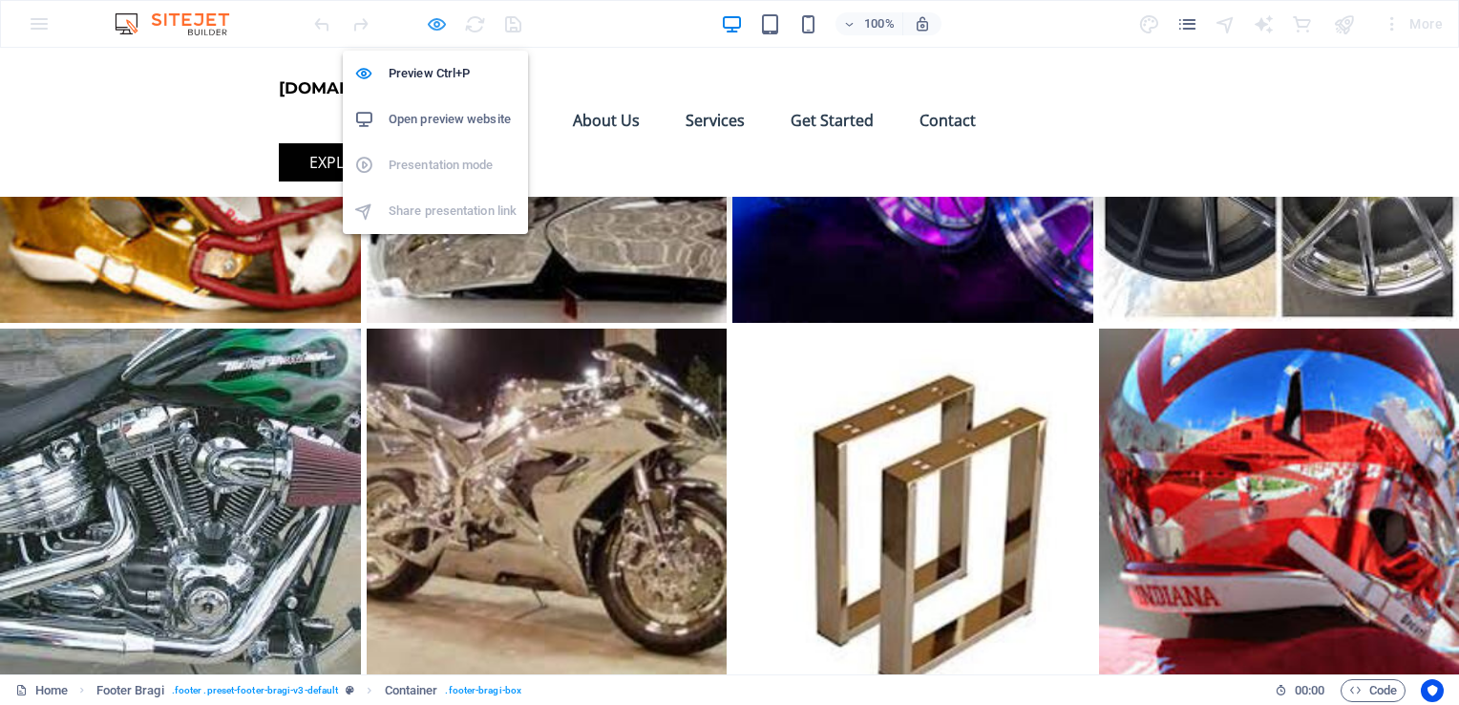
scroll to position [7927, 0]
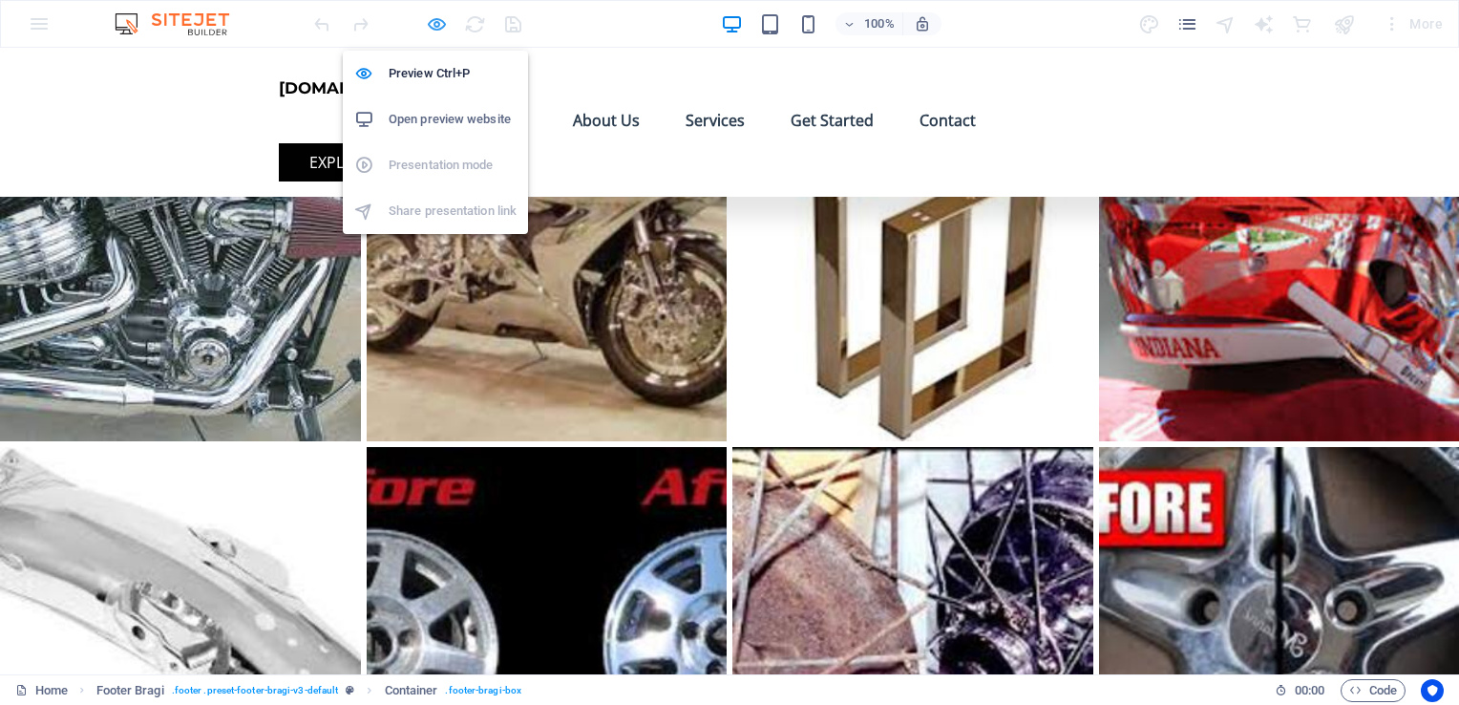
click at [437, 27] on icon "button" at bounding box center [437, 24] width 22 height 22
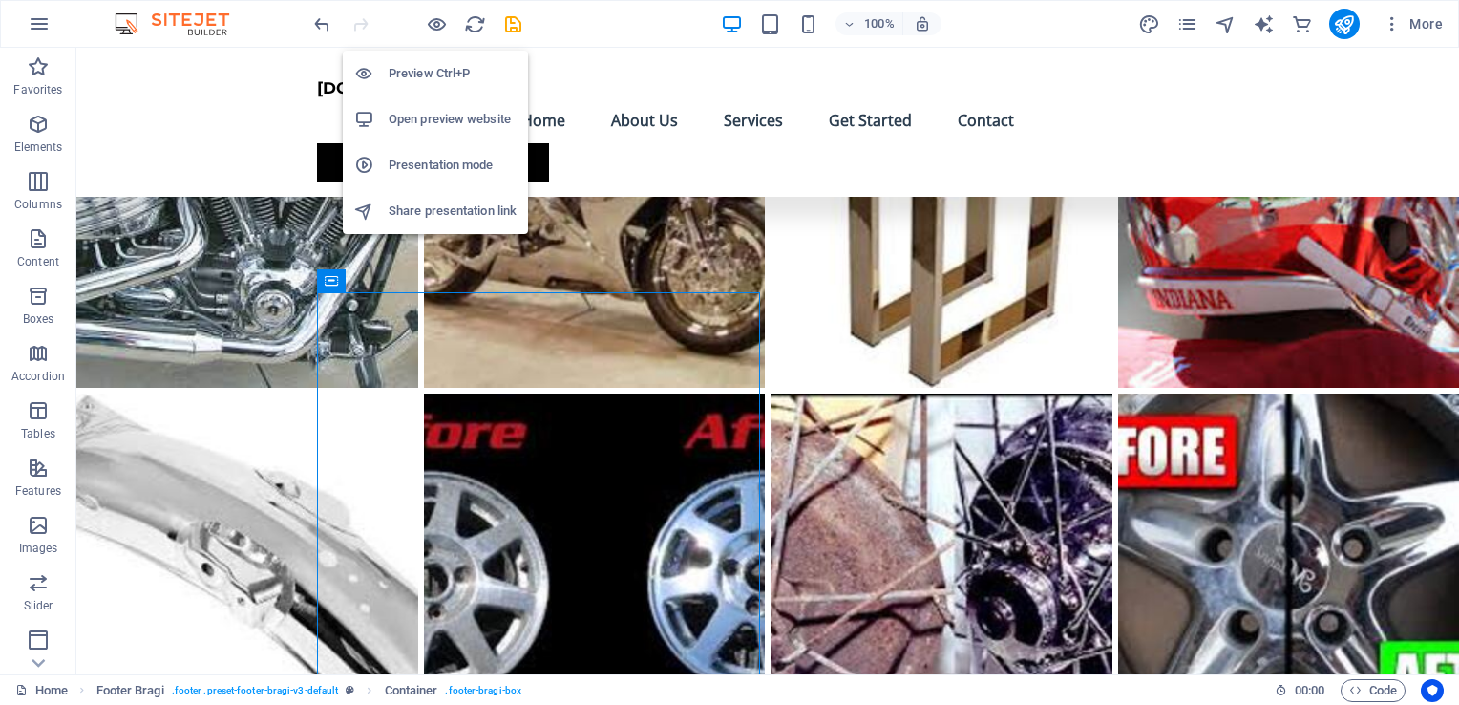
scroll to position [7679, 0]
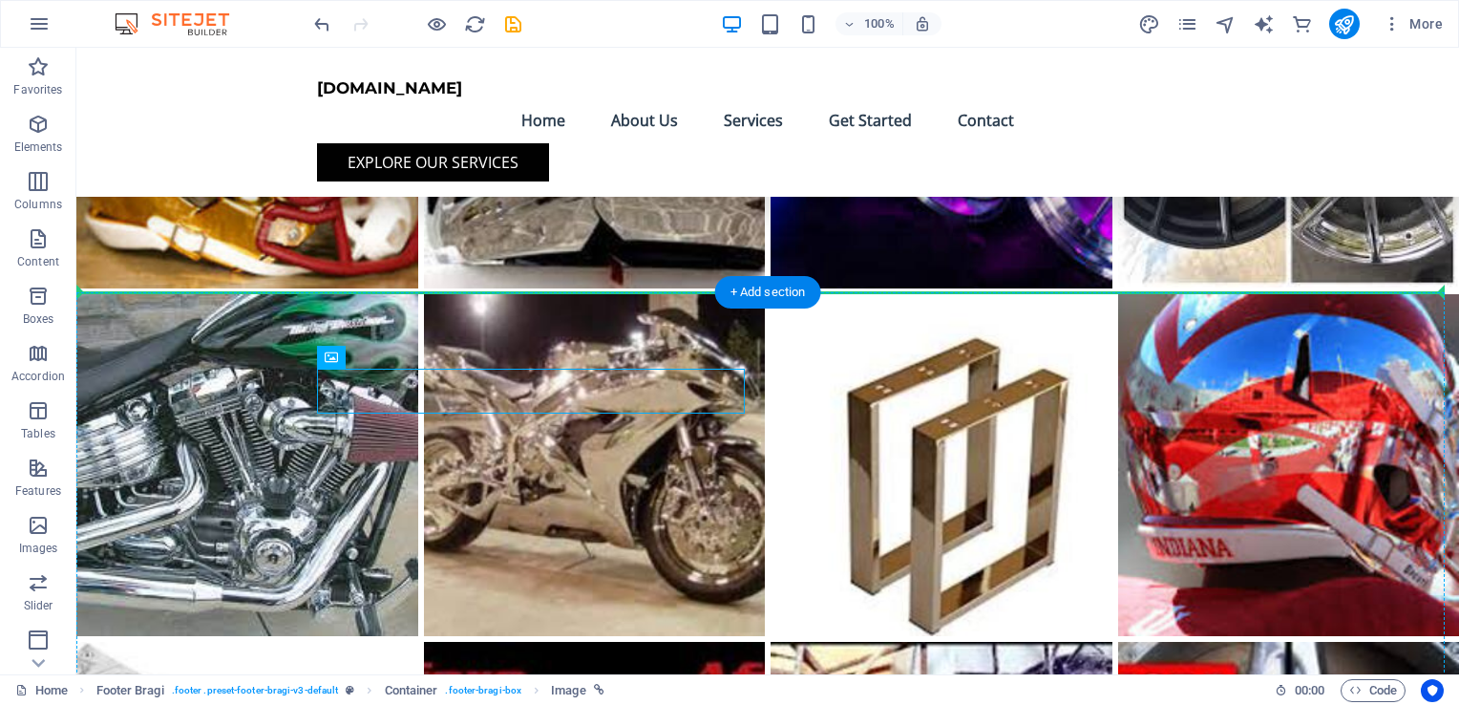
drag, startPoint x: 341, startPoint y: 391, endPoint x: 351, endPoint y: 341, distance: 51.7
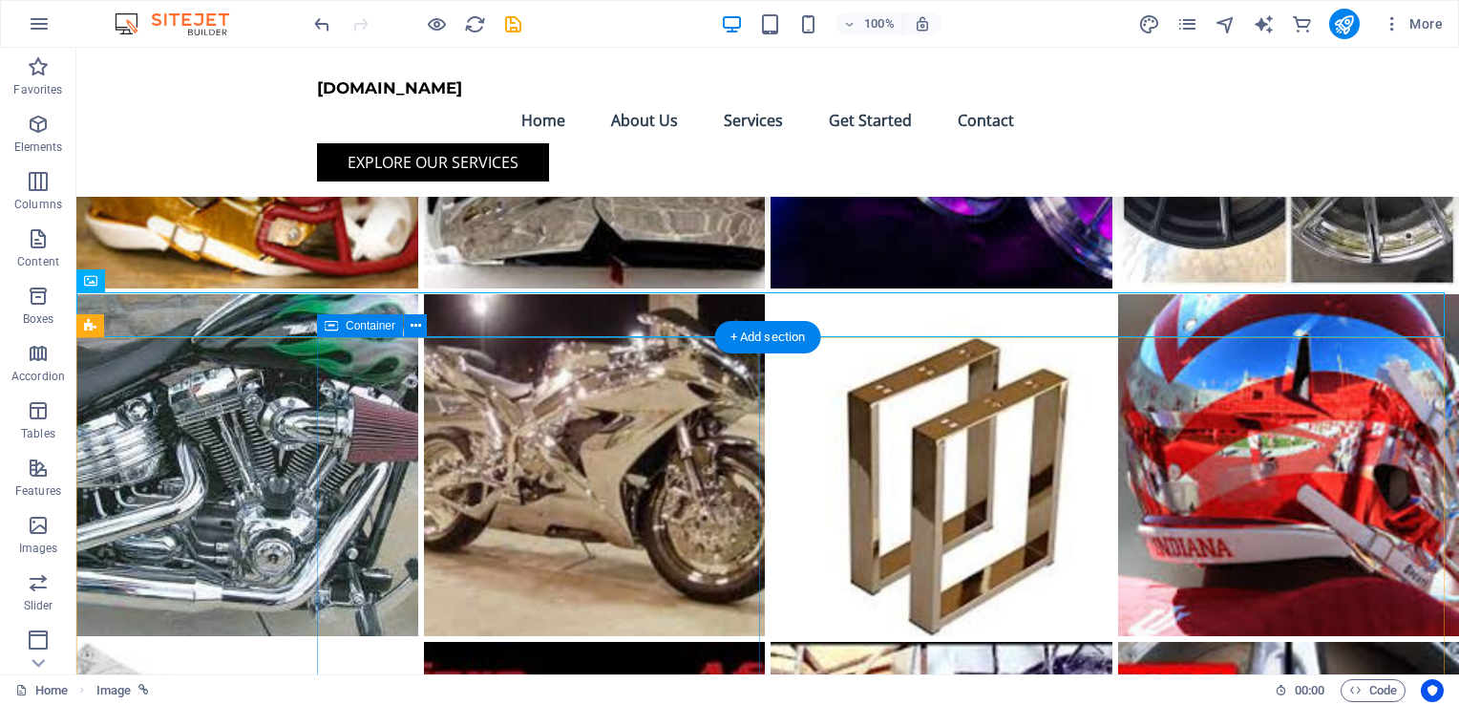
drag, startPoint x: 338, startPoint y: 441, endPoint x: 358, endPoint y: 360, distance: 83.6
drag, startPoint x: 354, startPoint y: 437, endPoint x: 363, endPoint y: 384, distance: 54.1
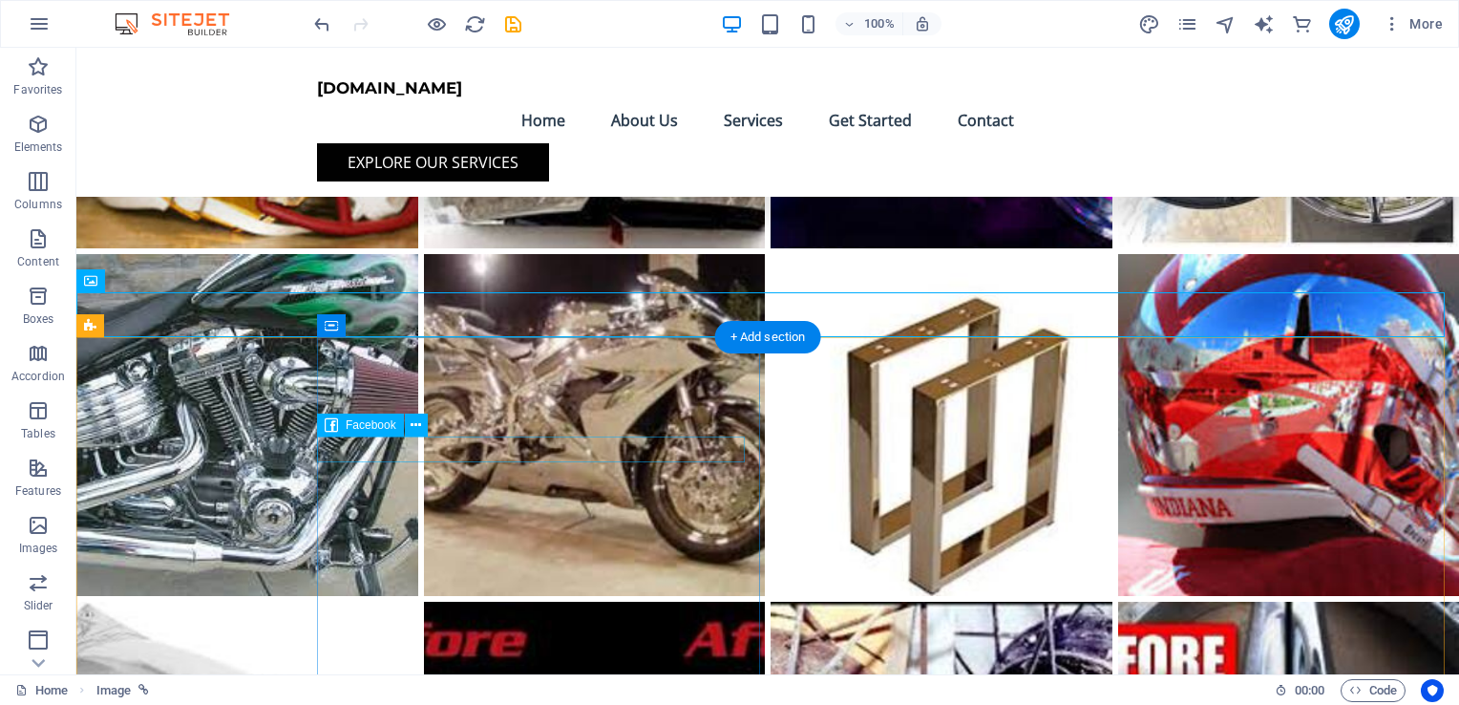
scroll to position [7724, 0]
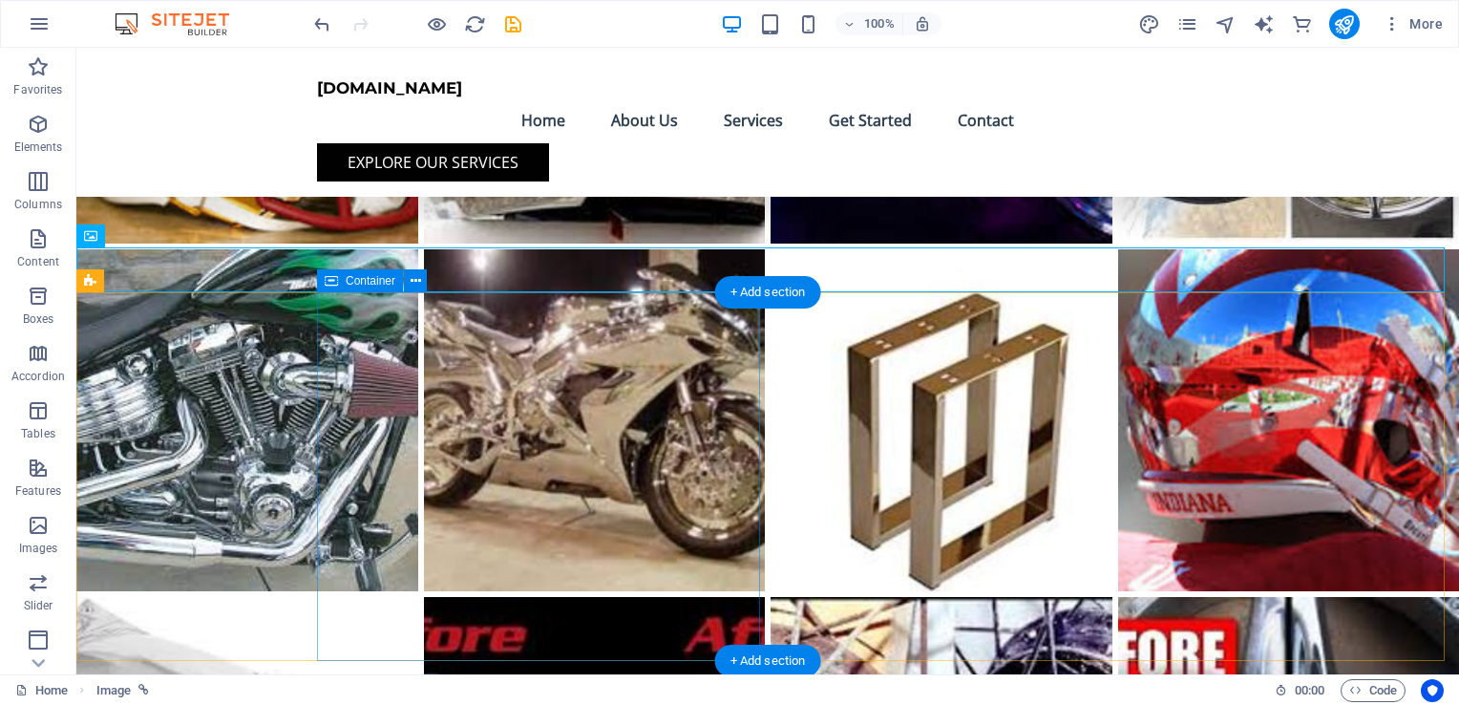
drag, startPoint x: 348, startPoint y: 409, endPoint x: 378, endPoint y: 340, distance: 75.2
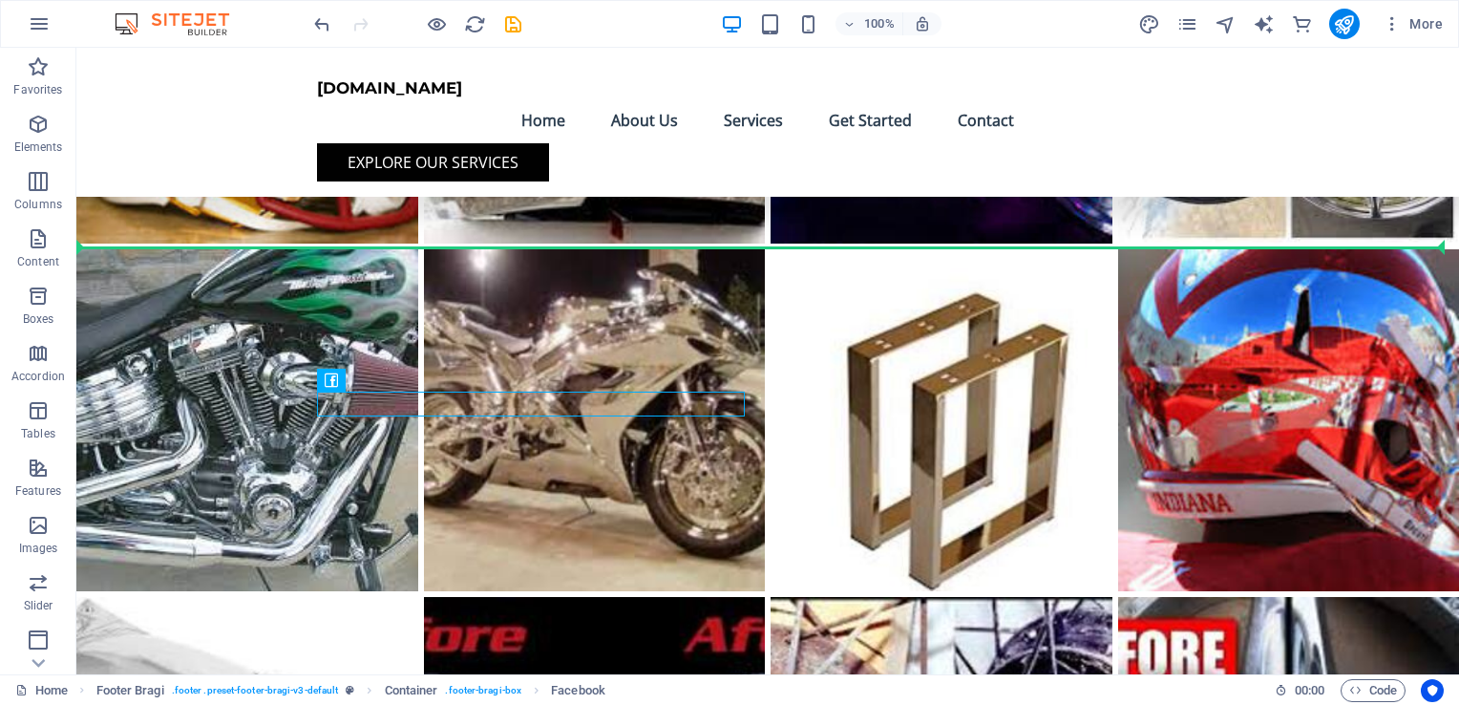
drag, startPoint x: 361, startPoint y: 398, endPoint x: 319, endPoint y: 258, distance: 146.5
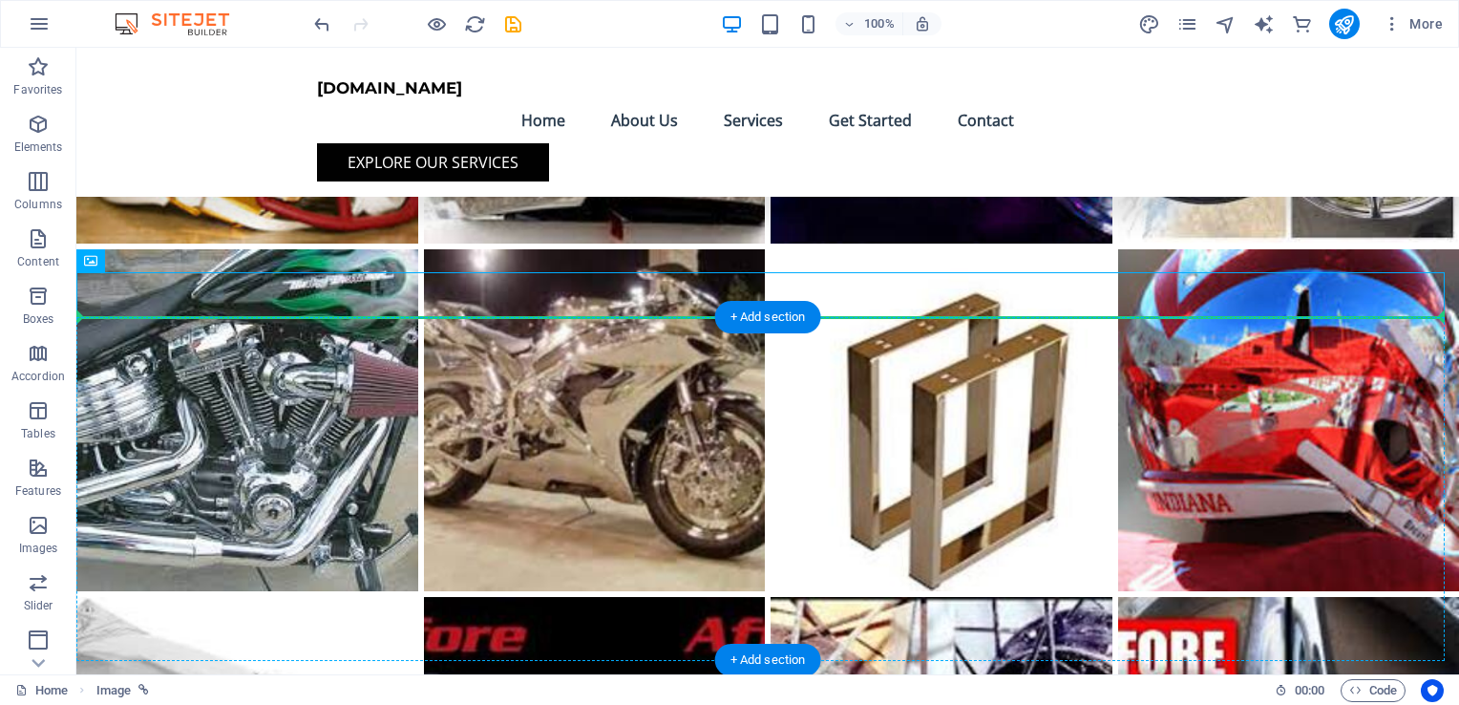
drag, startPoint x: 95, startPoint y: 285, endPoint x: 428, endPoint y: 372, distance: 343.4
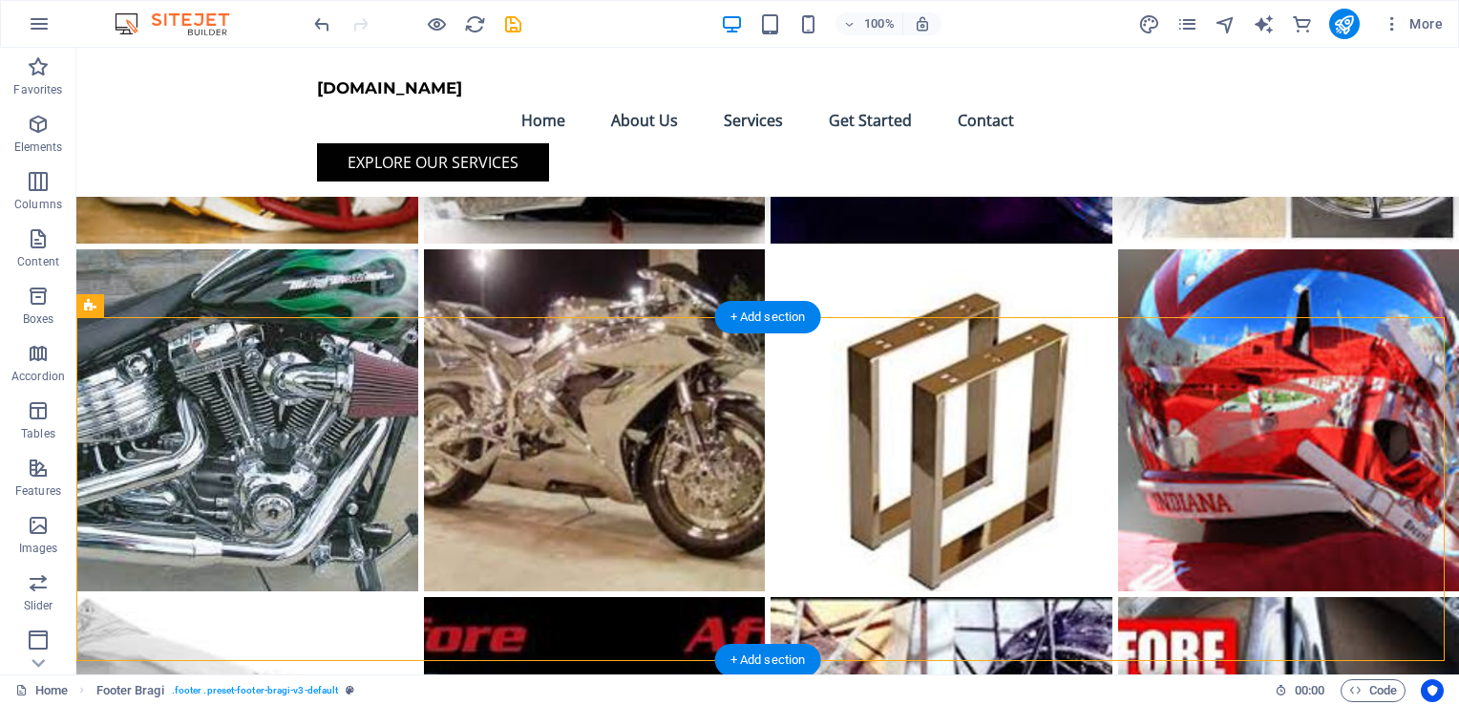
drag, startPoint x: 181, startPoint y: 349, endPoint x: 466, endPoint y: 393, distance: 287.9
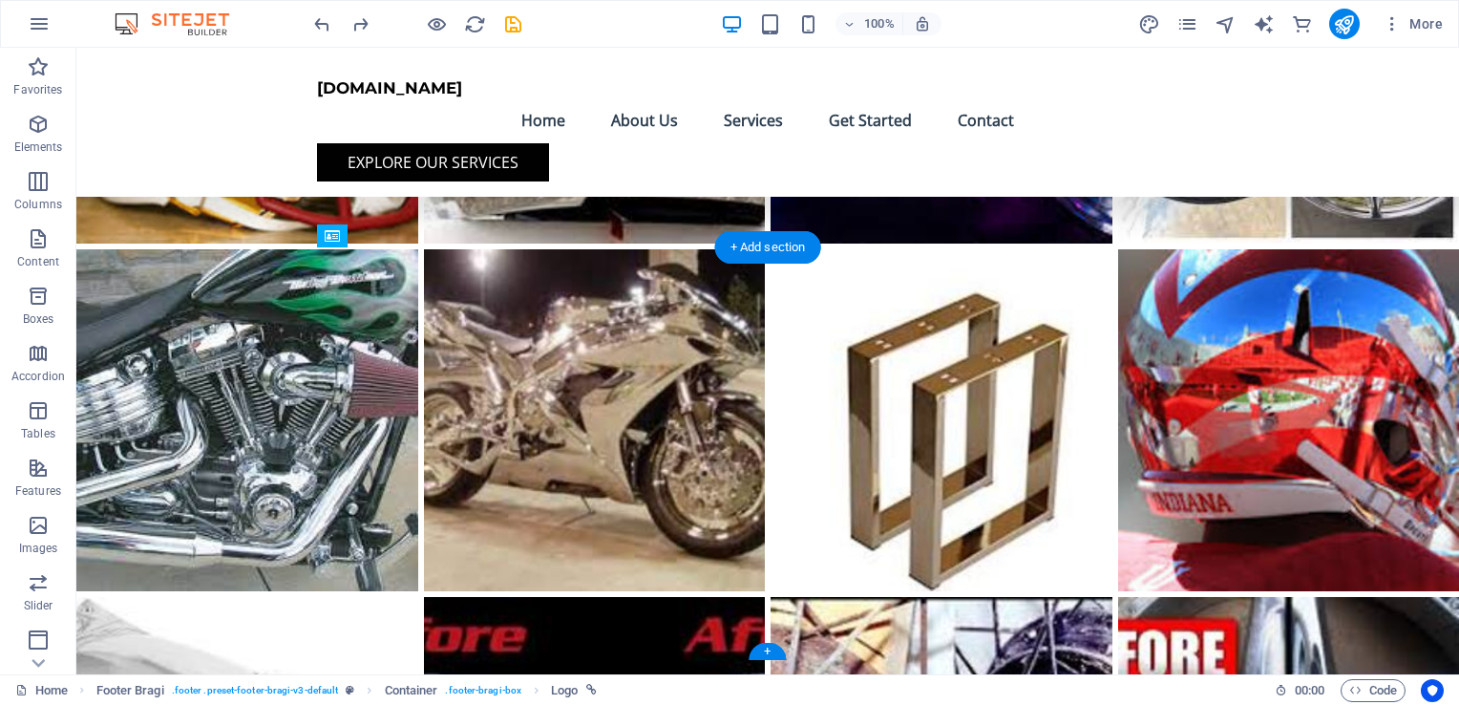
drag, startPoint x: 344, startPoint y: 384, endPoint x: 349, endPoint y: 342, distance: 42.4
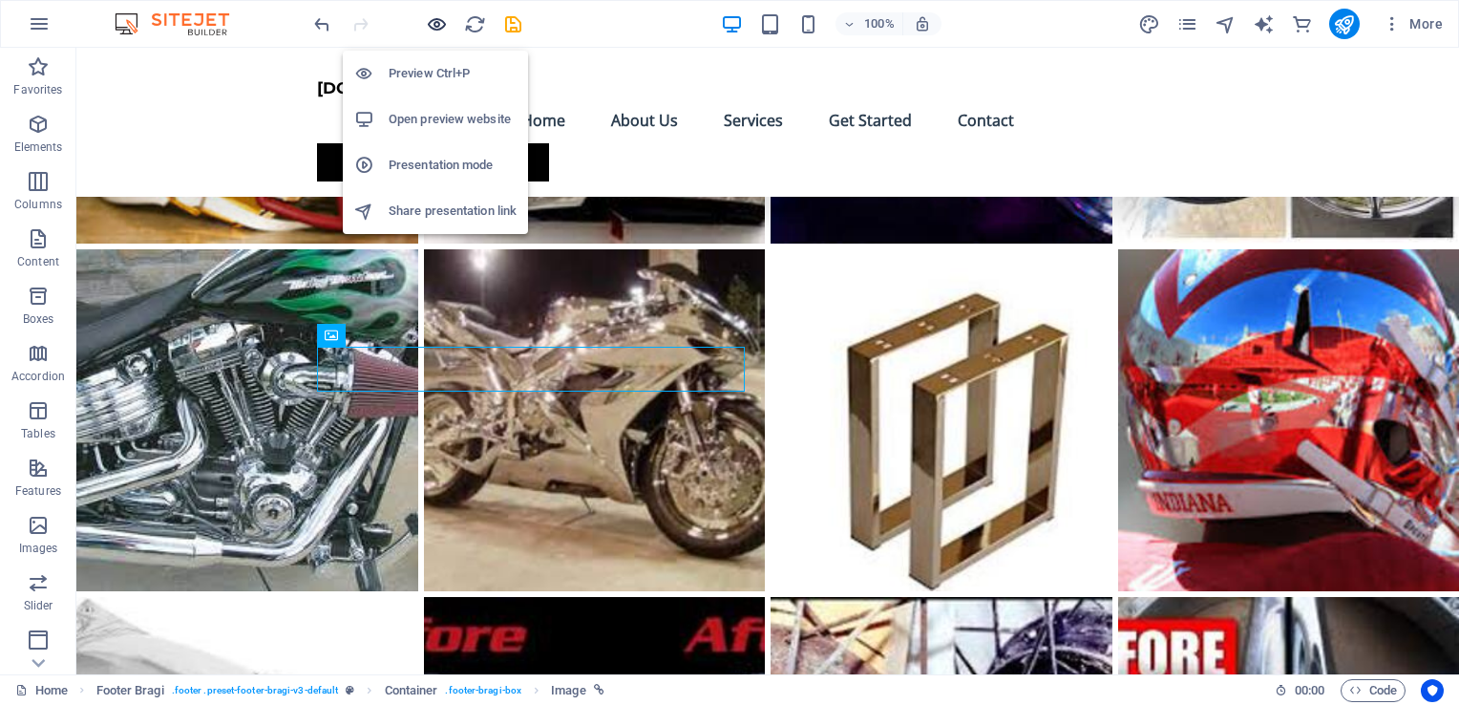
click at [438, 25] on icon "button" at bounding box center [437, 24] width 22 height 22
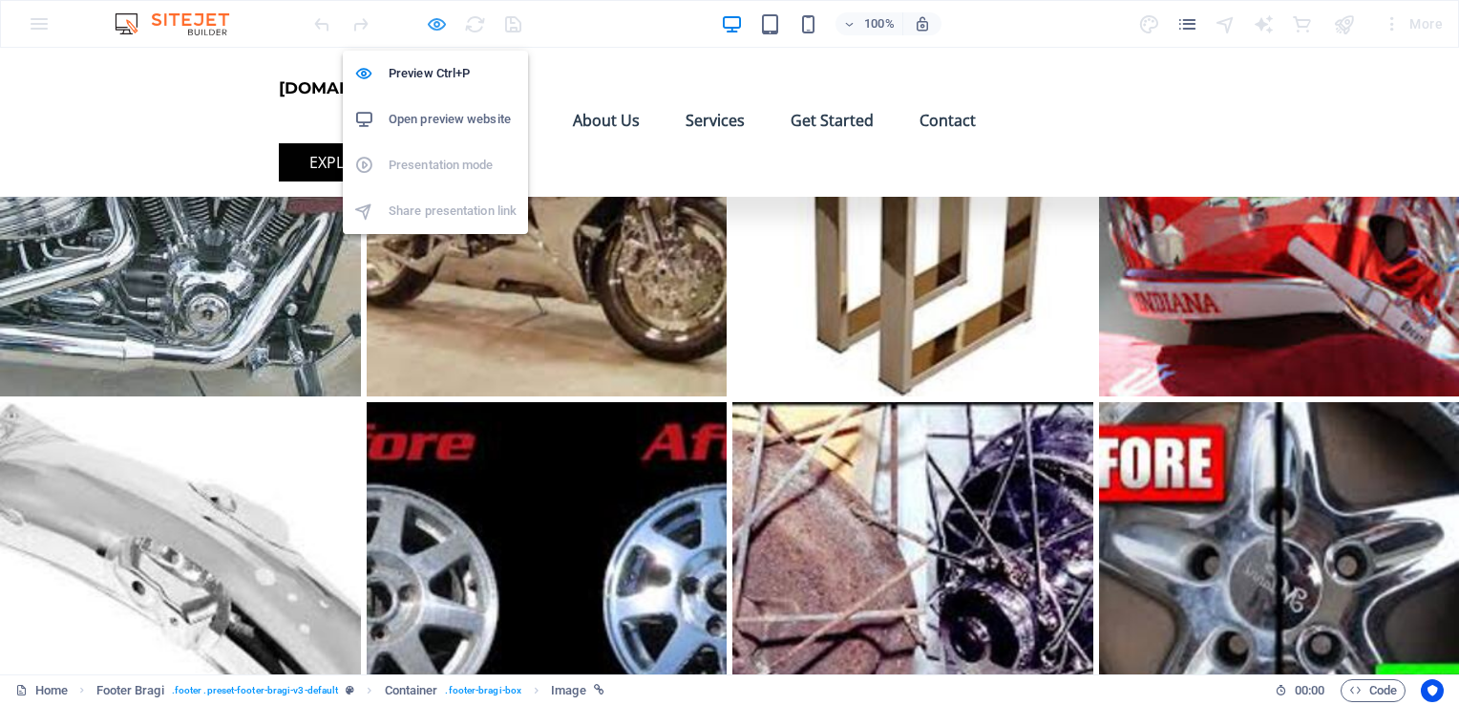
click at [432, 25] on icon "button" at bounding box center [437, 24] width 22 height 22
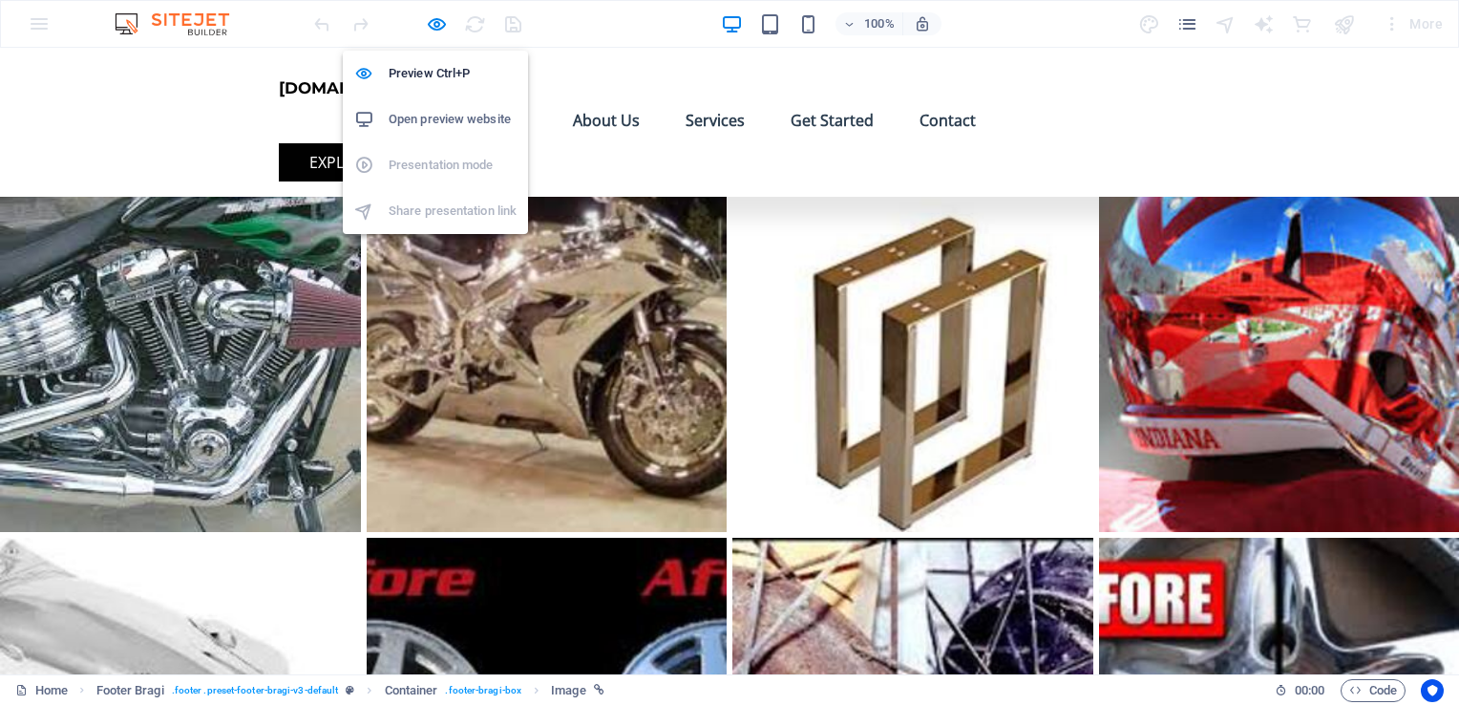
scroll to position [7724, 0]
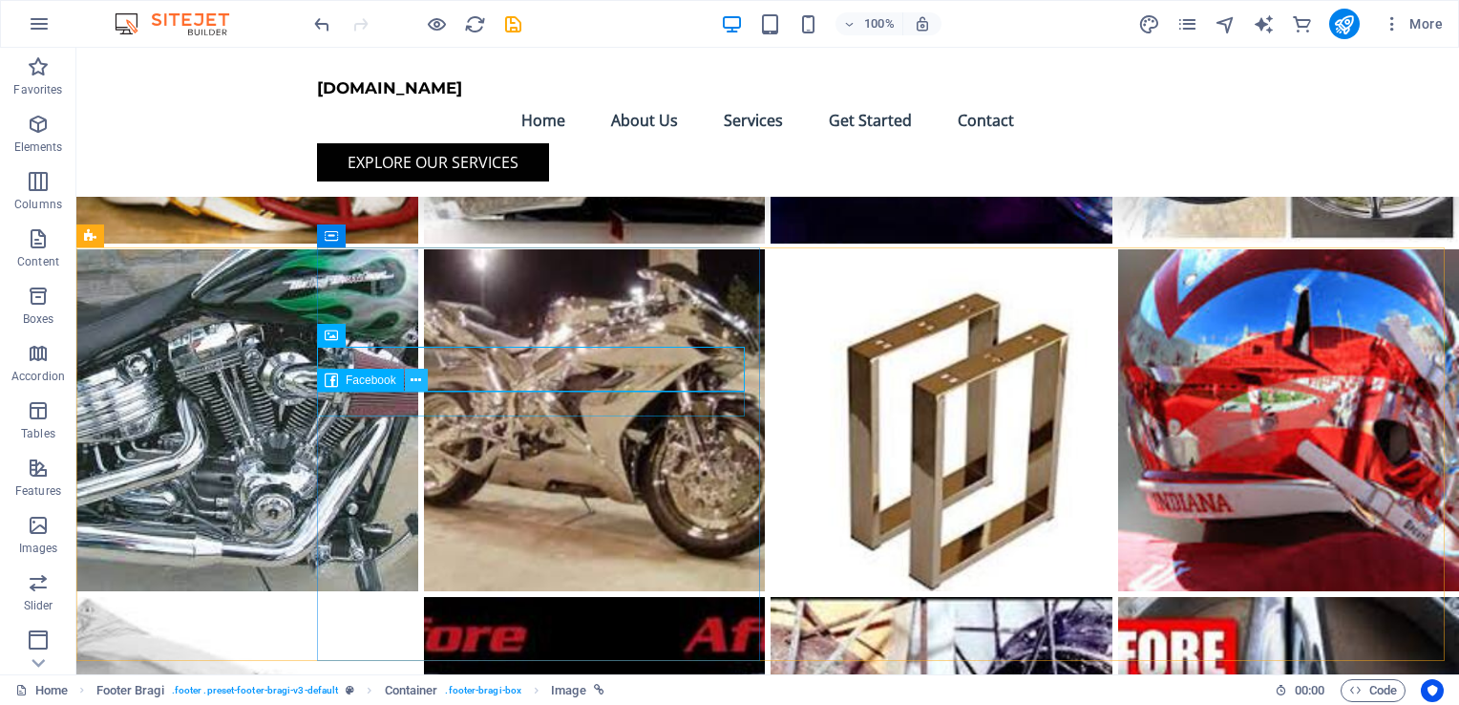
click at [418, 378] on icon at bounding box center [416, 380] width 11 height 20
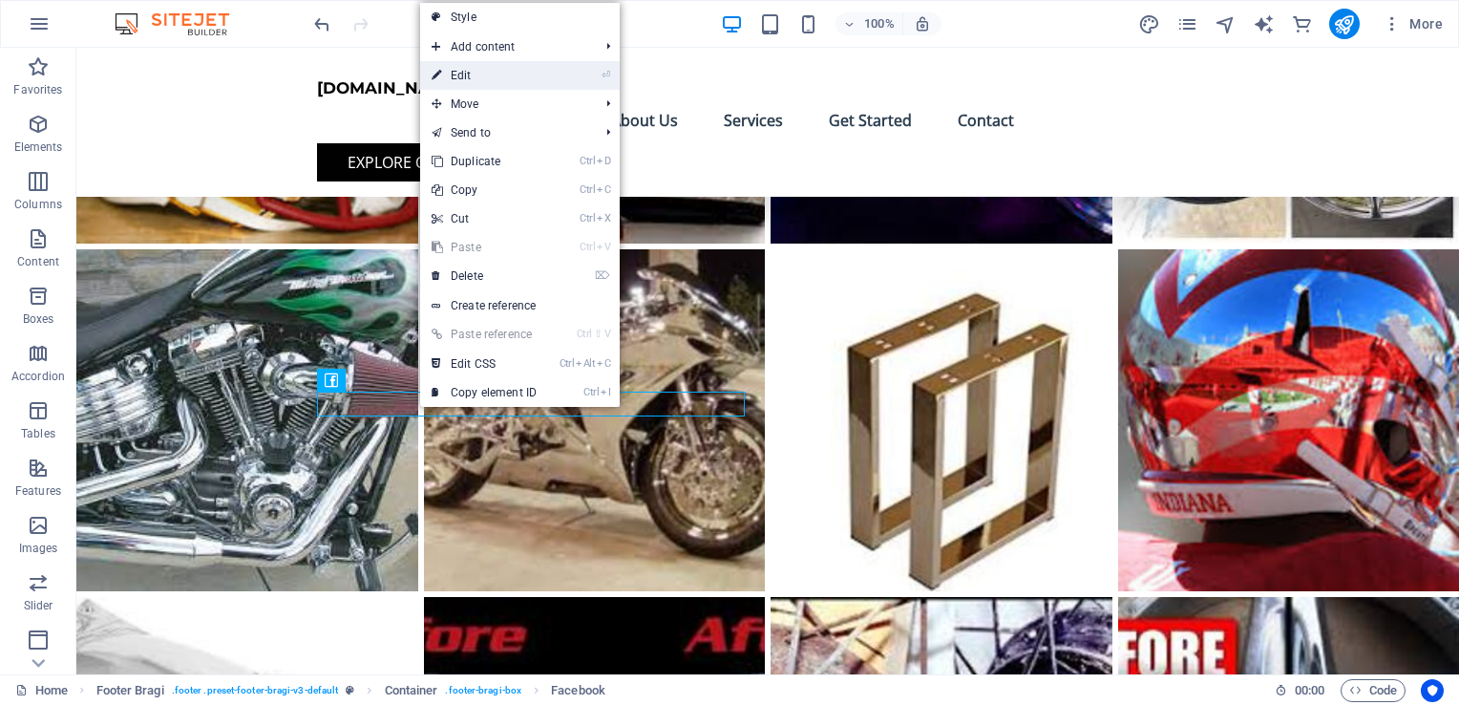
drag, startPoint x: 501, startPoint y: 85, endPoint x: 26, endPoint y: 107, distance: 476.0
click at [501, 85] on link "⏎ Edit" at bounding box center [484, 75] width 128 height 29
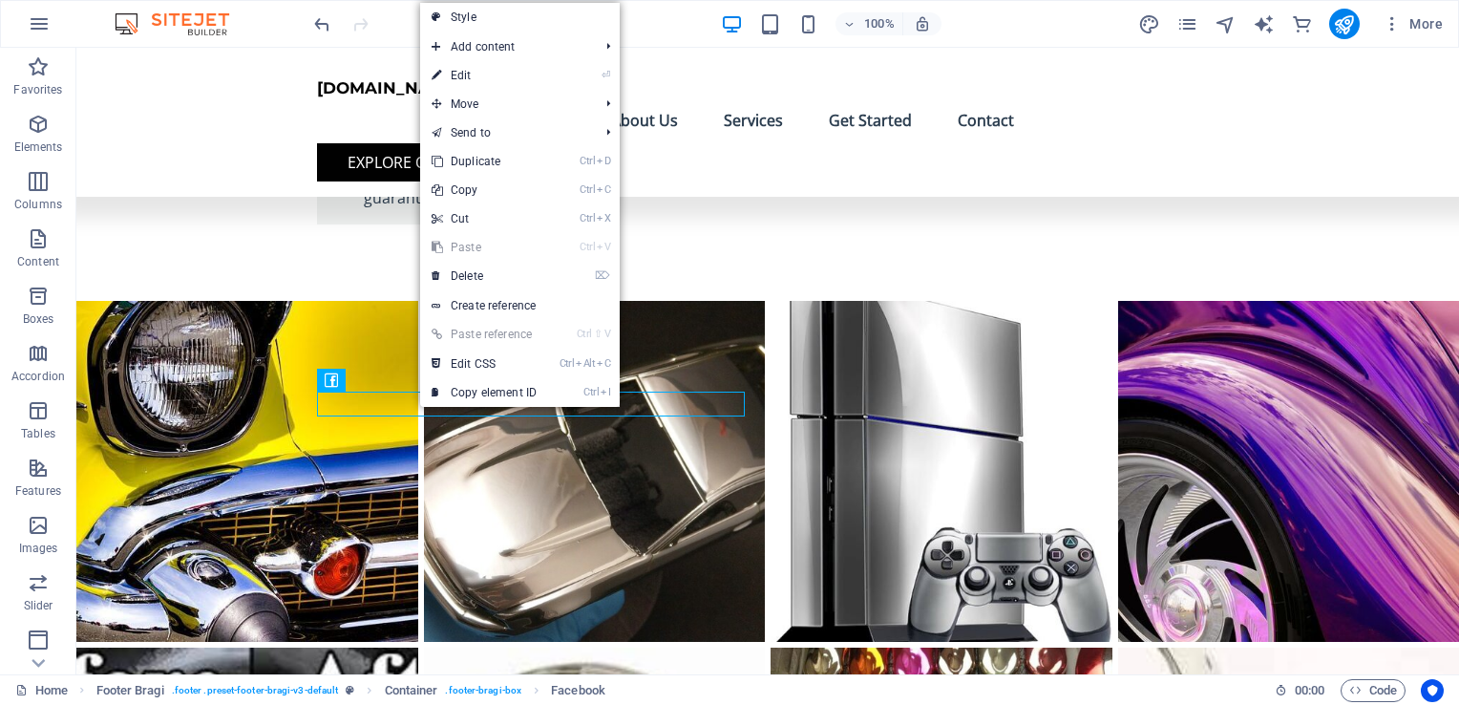
select select "button"
select select "%"
select select "px"
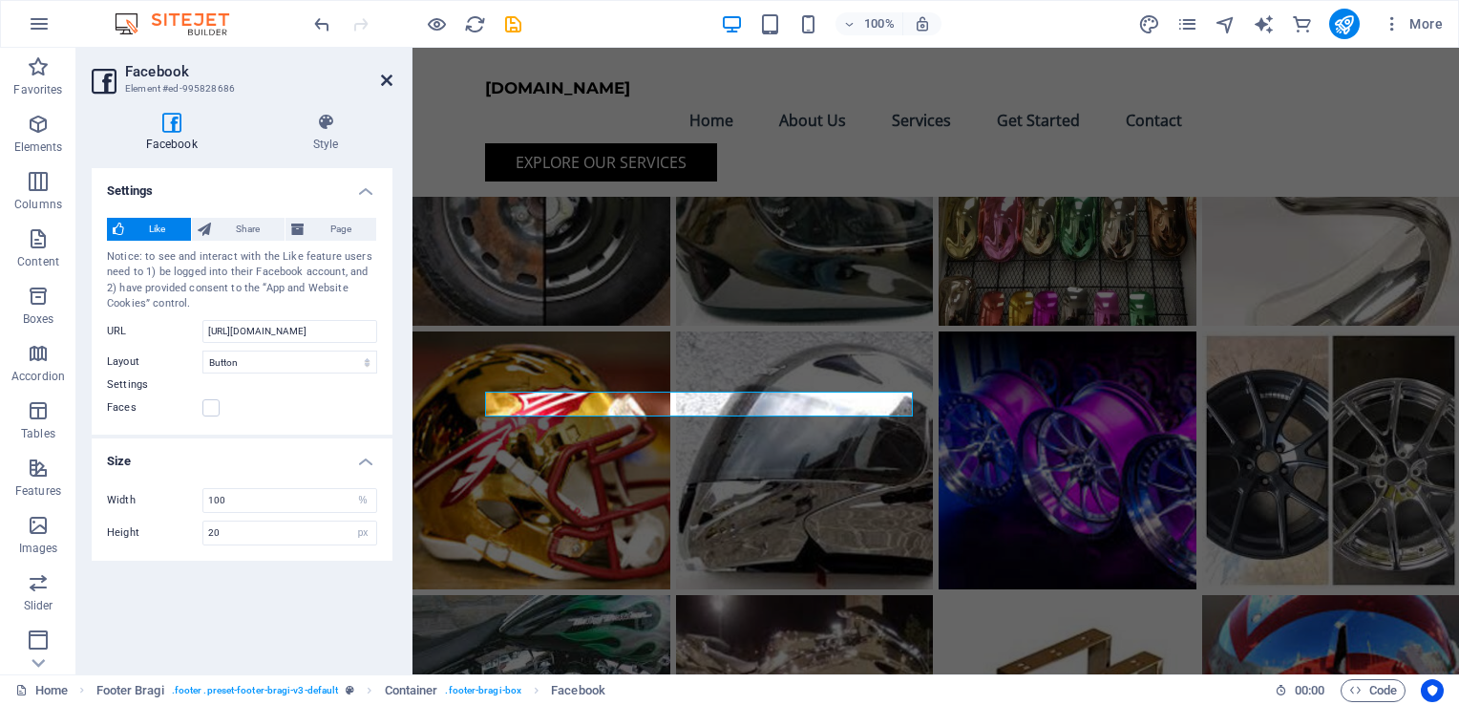
click at [388, 78] on icon at bounding box center [386, 80] width 11 height 15
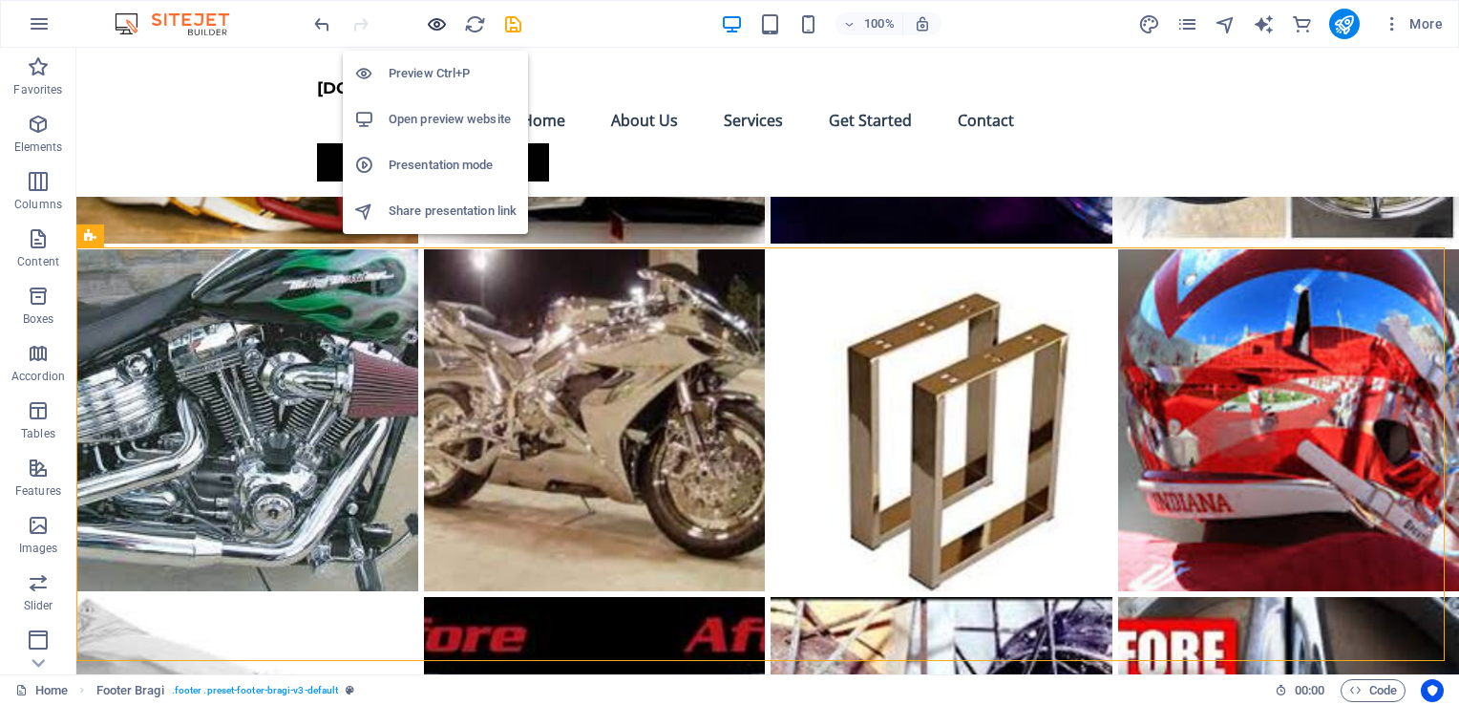
click at [435, 22] on icon "button" at bounding box center [437, 24] width 22 height 22
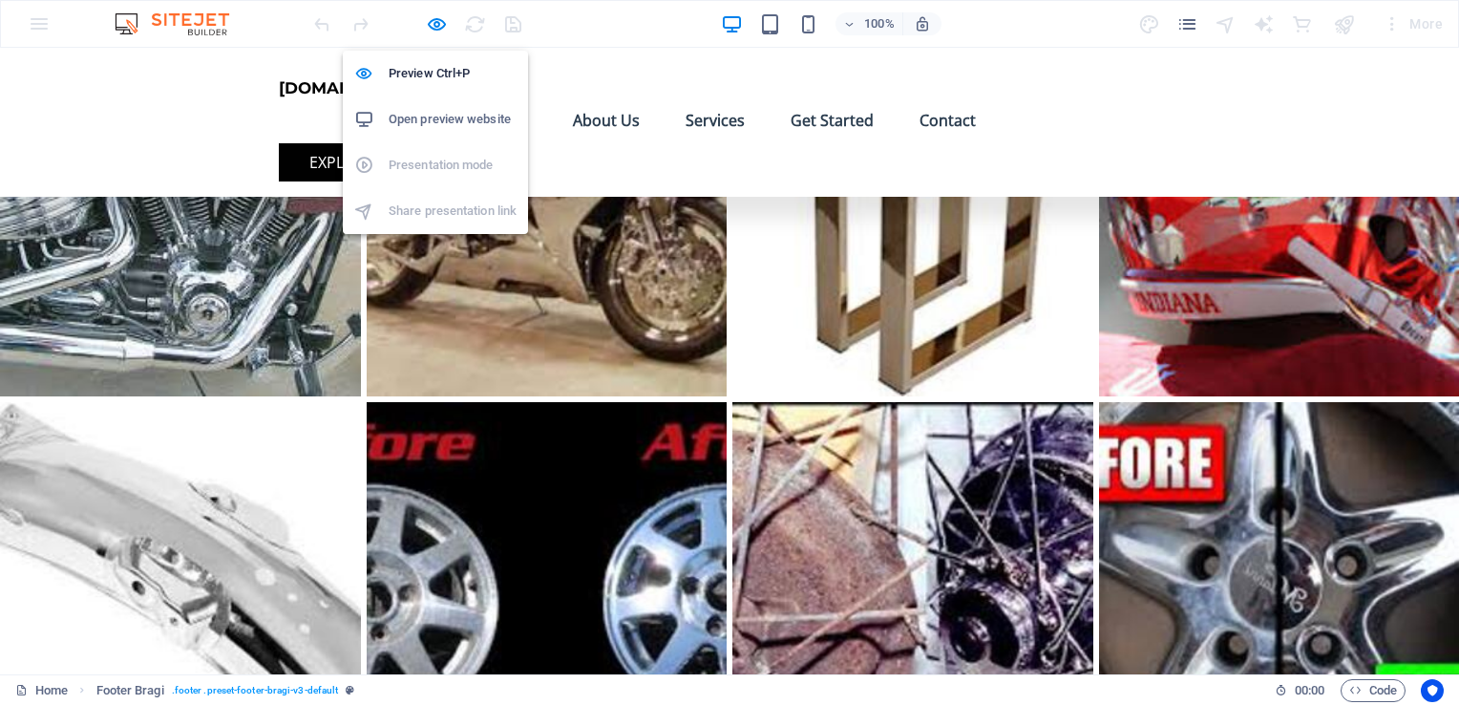
drag, startPoint x: 439, startPoint y: 25, endPoint x: 474, endPoint y: 127, distance: 107.8
click at [439, 25] on icon "button" at bounding box center [437, 24] width 22 height 22
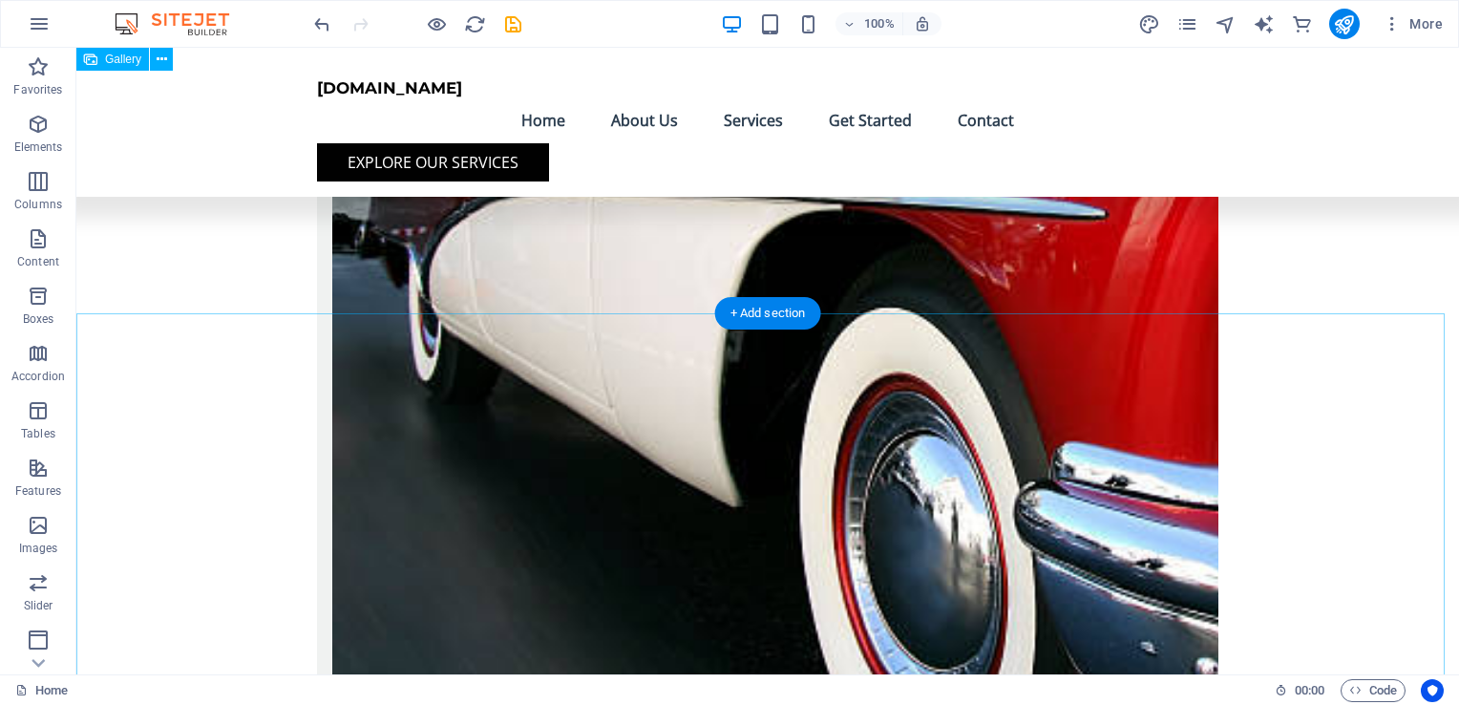
scroll to position [2377, 0]
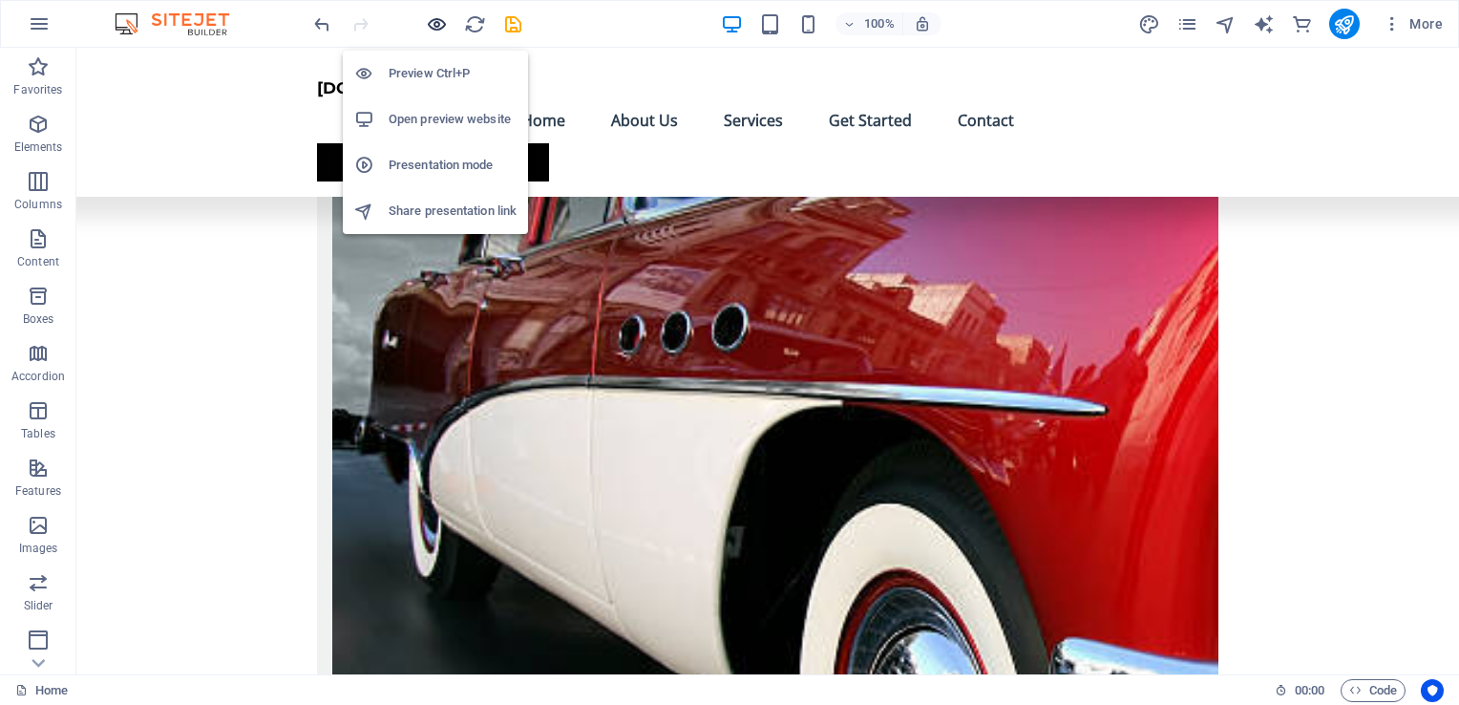
click at [440, 25] on icon "button" at bounding box center [437, 24] width 22 height 22
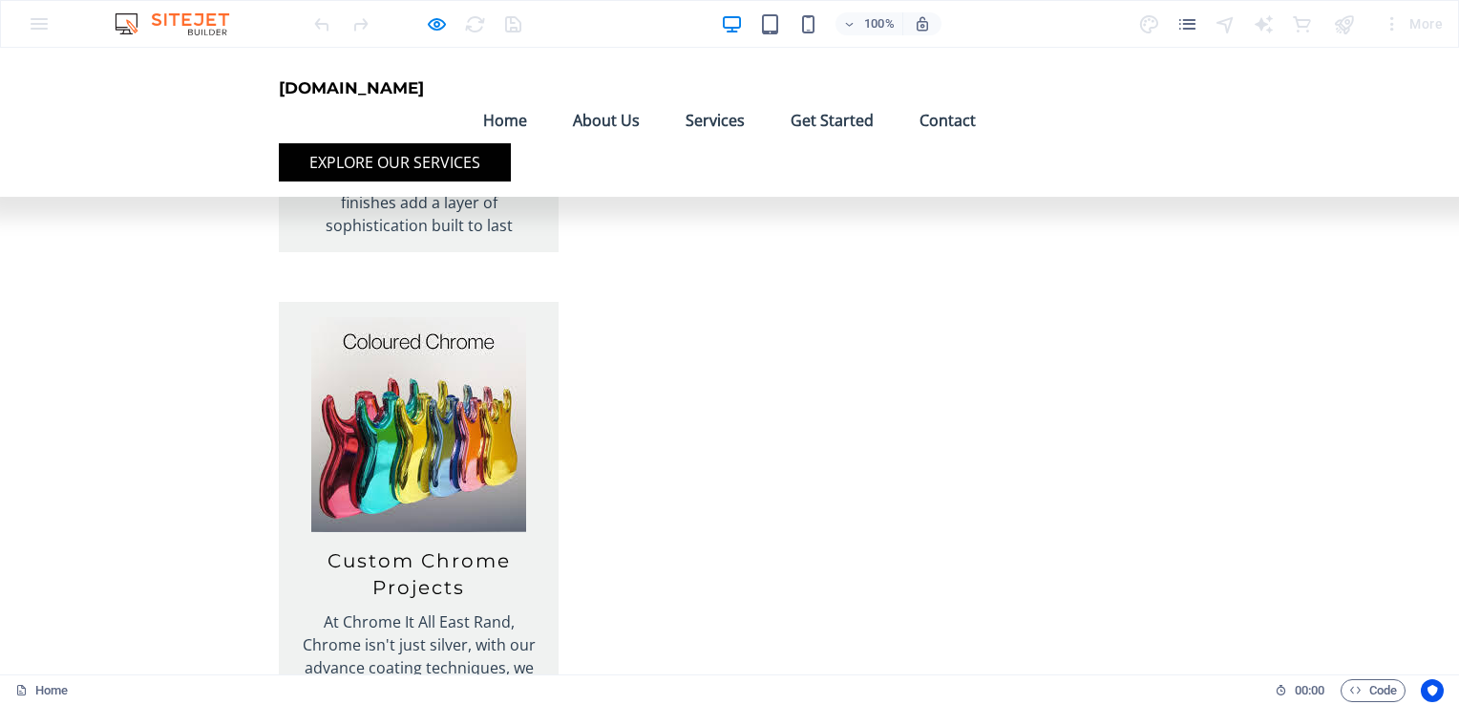
scroll to position [6196, 0]
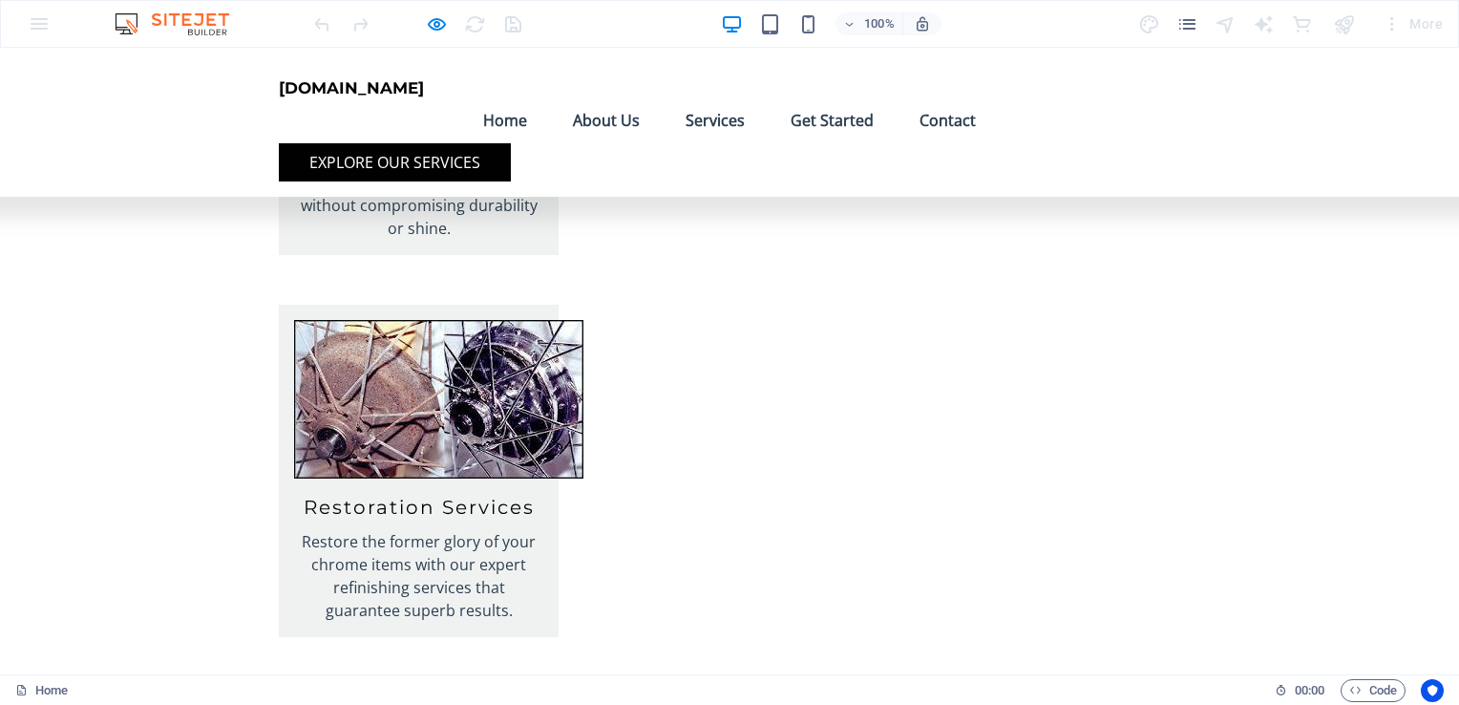
click at [991, 103] on link "Contact" at bounding box center [947, 120] width 87 height 46
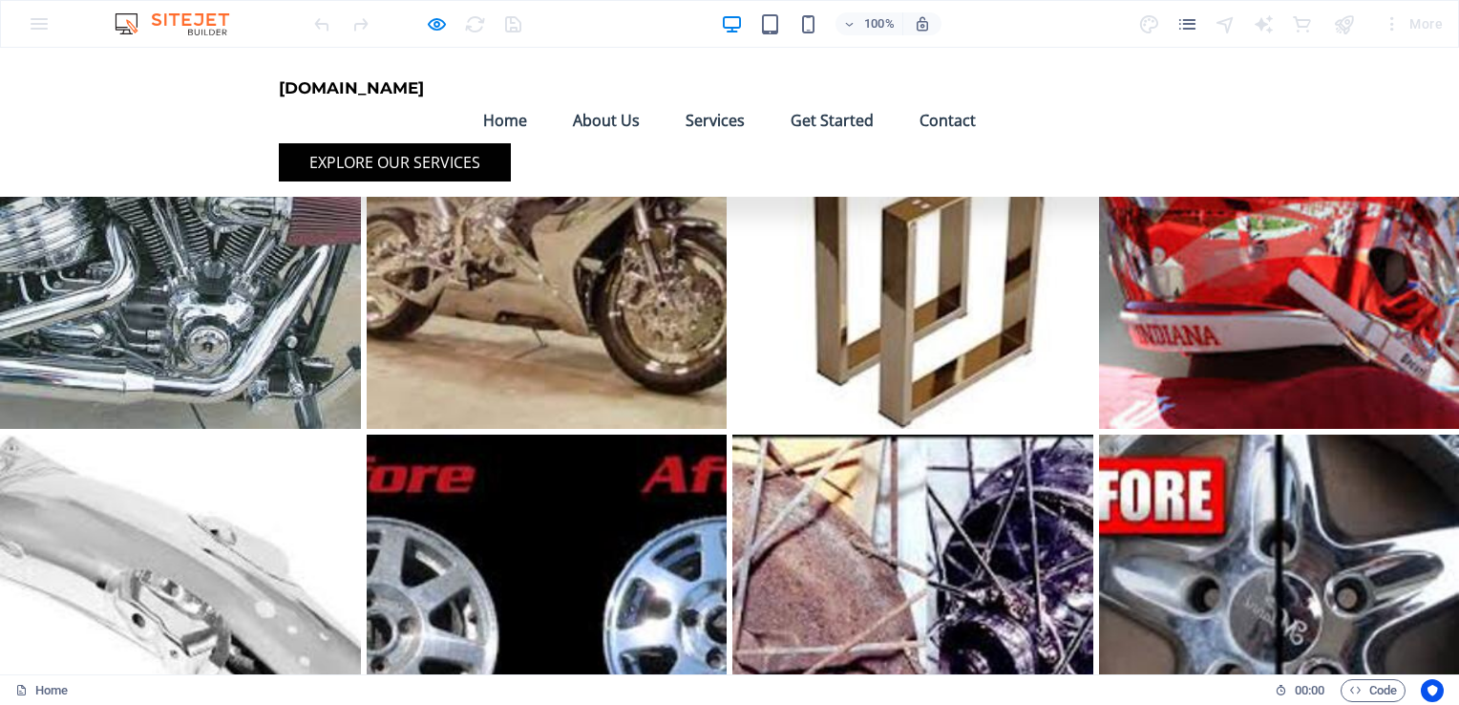
scroll to position [7972, 0]
